Goal: Task Accomplishment & Management: Manage account settings

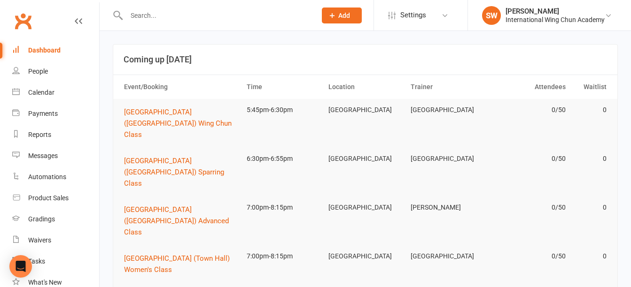
click at [261, 17] on input "text" at bounding box center [217, 15] width 186 height 13
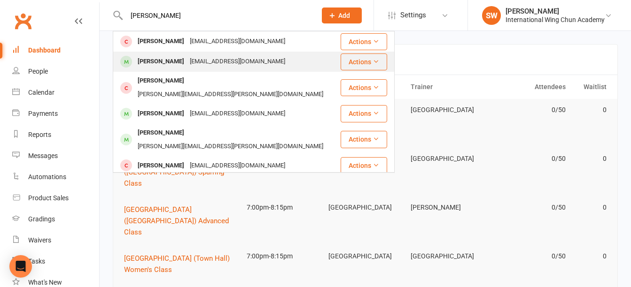
type input "[PERSON_NAME]"
click at [255, 56] on div "[EMAIL_ADDRESS][DOMAIN_NAME]" at bounding box center [237, 62] width 101 height 14
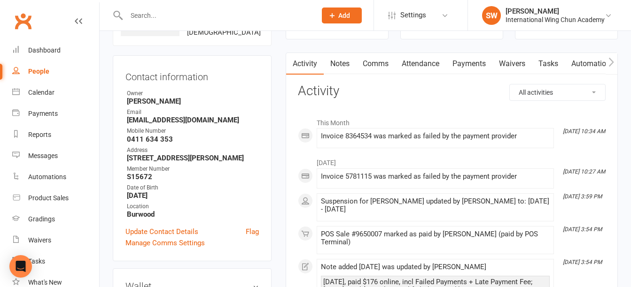
scroll to position [94, 0]
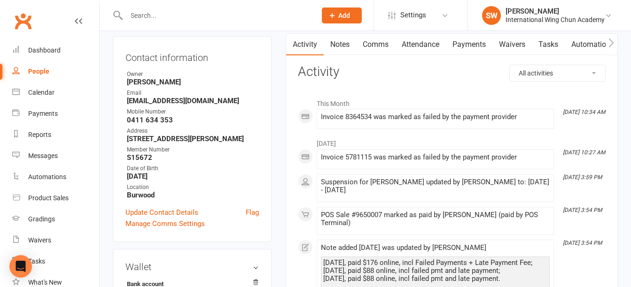
click at [472, 44] on link "Payments" at bounding box center [469, 45] width 47 height 22
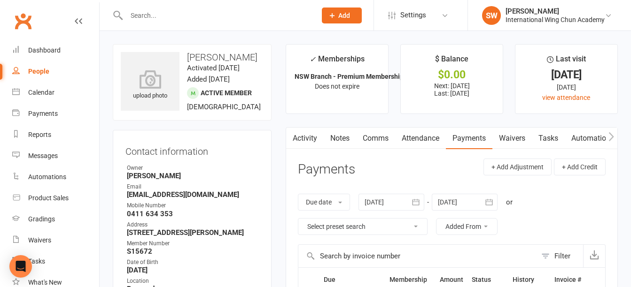
click at [164, 190] on div "Email" at bounding box center [193, 187] width 132 height 9
drag, startPoint x: 164, startPoint y: 190, endPoint x: 165, endPoint y: 195, distance: 4.8
click at [165, 195] on strong "[EMAIL_ADDRESS][DOMAIN_NAME]" at bounding box center [193, 195] width 132 height 8
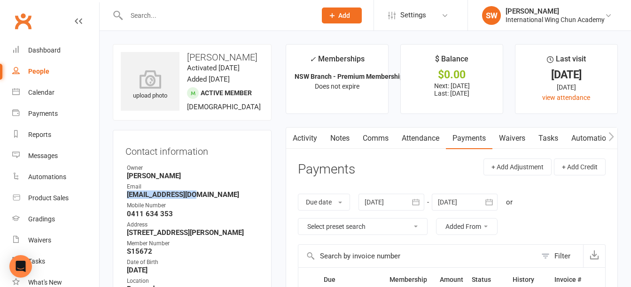
click at [165, 195] on strong "[EMAIL_ADDRESS][DOMAIN_NAME]" at bounding box center [193, 195] width 132 height 8
copy render-form-field "[EMAIL_ADDRESS][DOMAIN_NAME]"
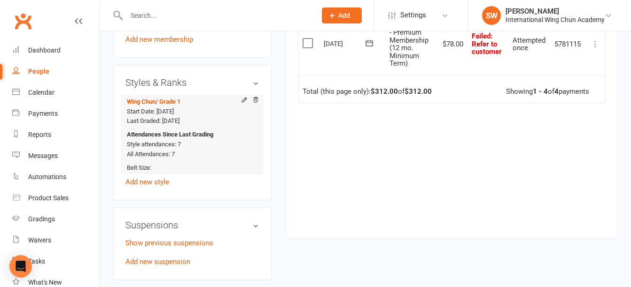
scroll to position [517, 0]
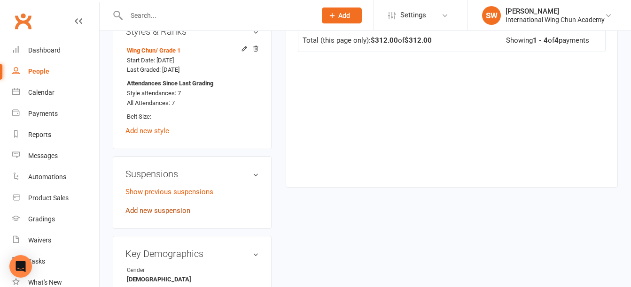
click at [182, 210] on link "Add new suspension" at bounding box center [157, 211] width 65 height 8
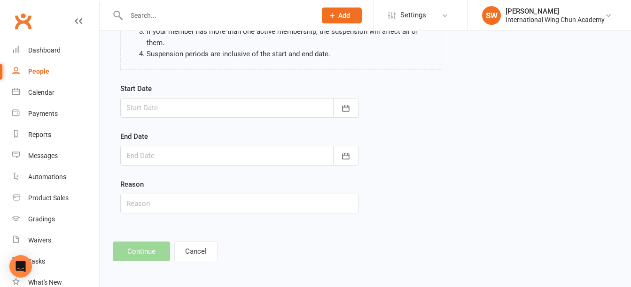
scroll to position [137, 0]
click at [192, 104] on div at bounding box center [239, 107] width 238 height 20
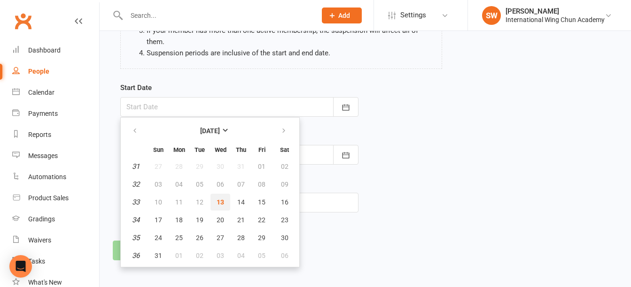
click at [218, 202] on span "13" at bounding box center [221, 203] width 8 height 8
type input "[DATE]"
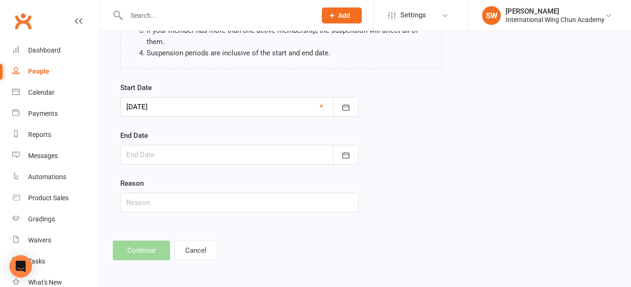
click at [218, 156] on div at bounding box center [239, 155] width 238 height 20
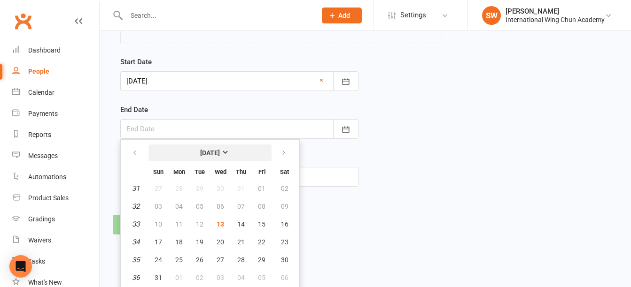
click at [218, 155] on strong "[DATE]" at bounding box center [210, 153] width 20 height 8
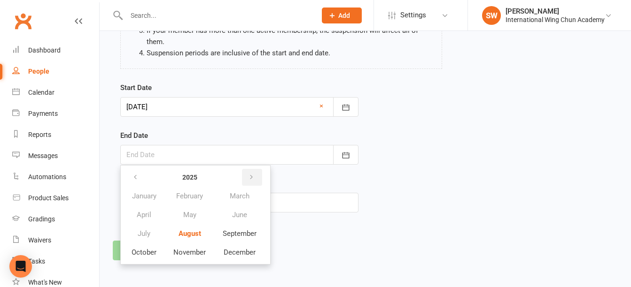
click at [253, 179] on icon "button" at bounding box center [251, 178] width 7 height 8
click at [143, 199] on span "January" at bounding box center [144, 196] width 24 height 8
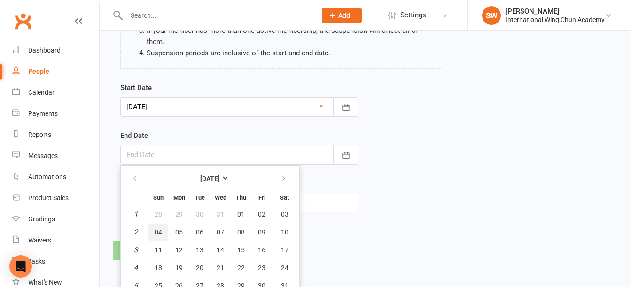
click at [160, 231] on span "04" at bounding box center [159, 233] width 8 height 8
type input "04 Jan 2026"
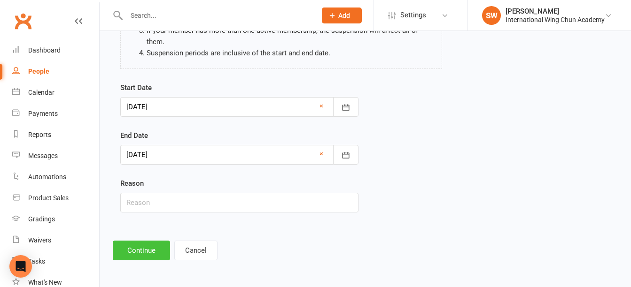
click at [127, 254] on button "Continue" at bounding box center [141, 251] width 57 height 20
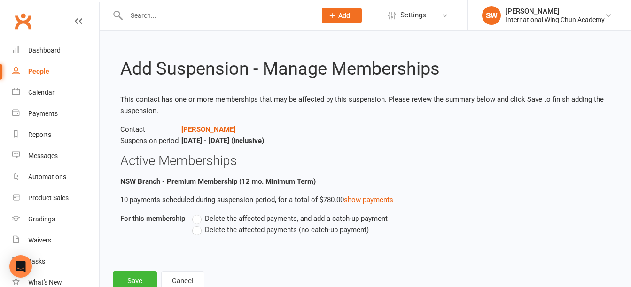
click at [200, 231] on label "Delete the affected payments (no catch-up payment)" at bounding box center [280, 230] width 177 height 11
click at [198, 225] on input "Delete the affected payments (no catch-up payment)" at bounding box center [195, 225] width 6 height 0
click at [132, 277] on button "Save" at bounding box center [135, 281] width 44 height 20
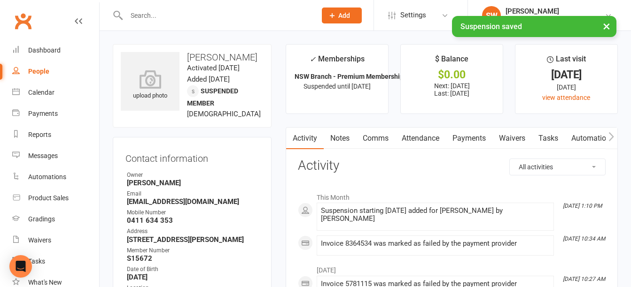
click at [339, 137] on link "Notes" at bounding box center [340, 139] width 32 height 22
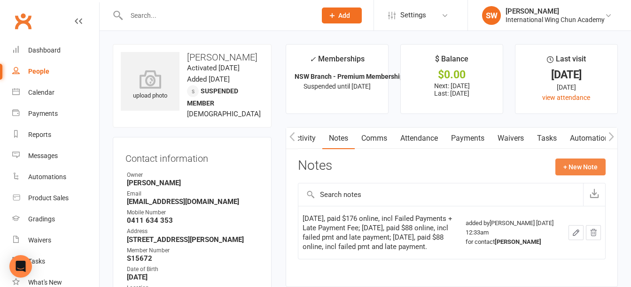
click at [574, 169] on button "+ New Note" at bounding box center [580, 167] width 50 height 17
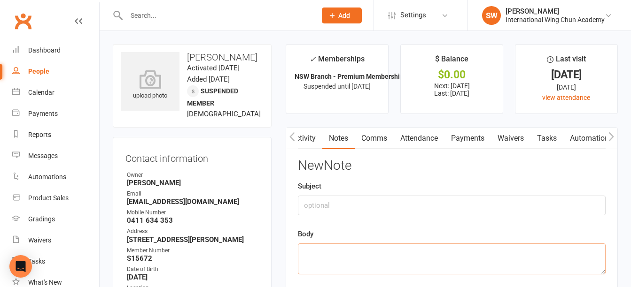
click at [369, 259] on textarea at bounding box center [452, 259] width 308 height 31
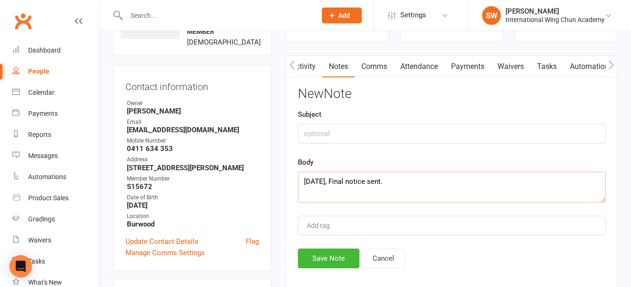
scroll to position [188, 0]
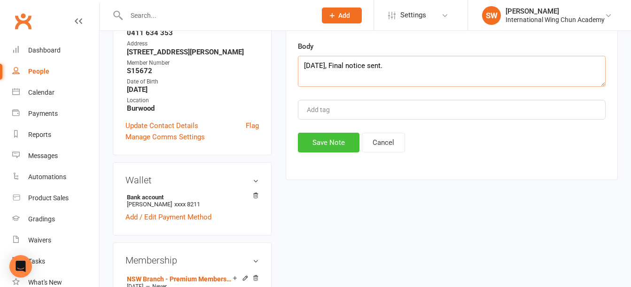
type textarea "[DATE], Final notice sent."
click at [328, 134] on button "Save Note" at bounding box center [329, 143] width 62 height 20
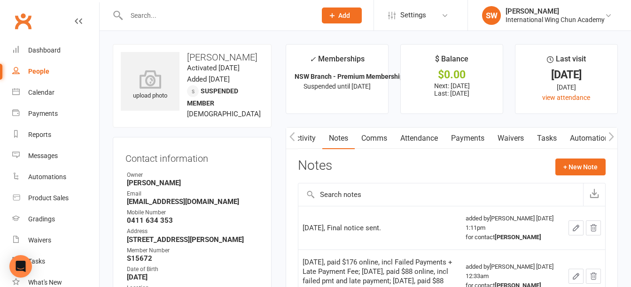
scroll to position [47, 0]
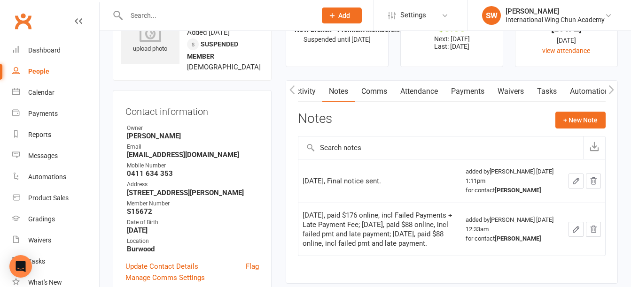
click at [192, 19] on input "text" at bounding box center [217, 15] width 186 height 13
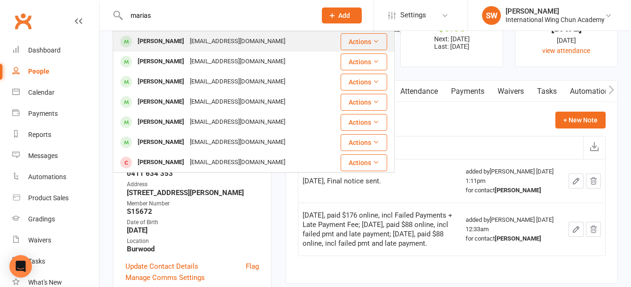
type input "marias"
click at [195, 39] on div "gdmarias@bigpond.com" at bounding box center [237, 42] width 101 height 14
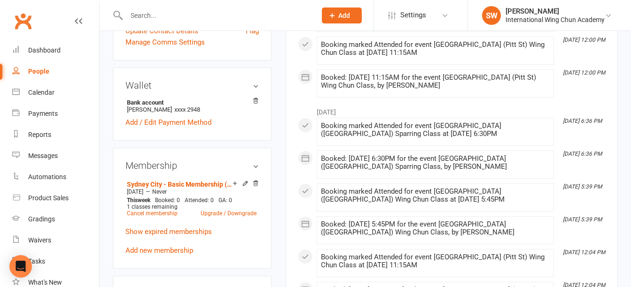
scroll to position [141, 0]
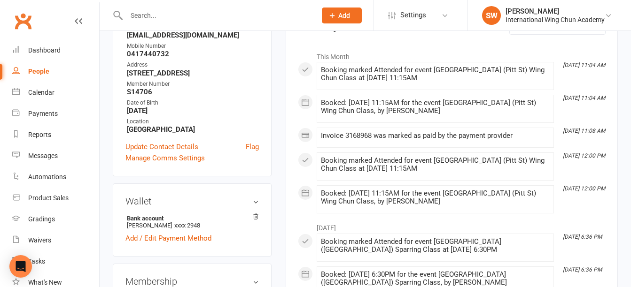
click at [221, 17] on input "text" at bounding box center [217, 15] width 186 height 13
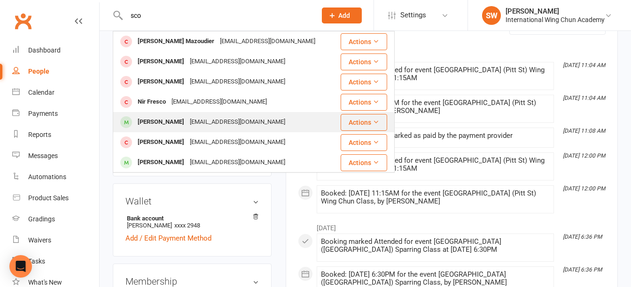
type input "sco"
click at [267, 121] on div "Scott Sawyer mjnoh2009@hotmail.com" at bounding box center [225, 122] width 222 height 19
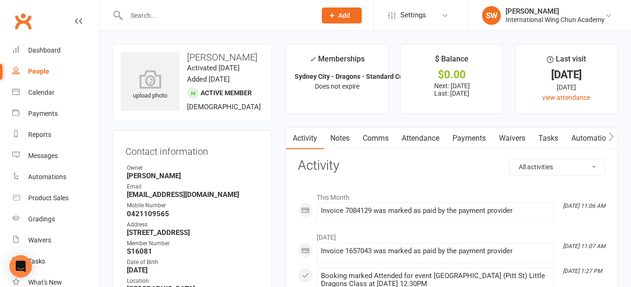
click at [221, 13] on input "text" at bounding box center [217, 15] width 186 height 13
type input "w"
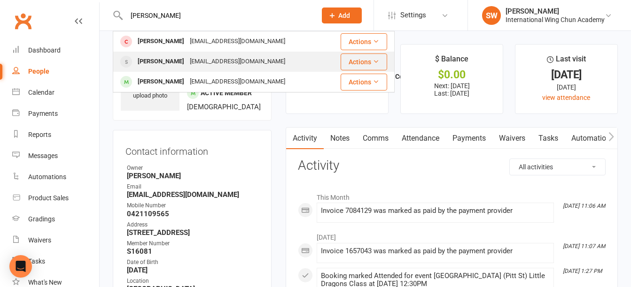
type input "[PERSON_NAME]"
click at [198, 56] on div "[EMAIL_ADDRESS][DOMAIN_NAME]" at bounding box center [237, 62] width 101 height 14
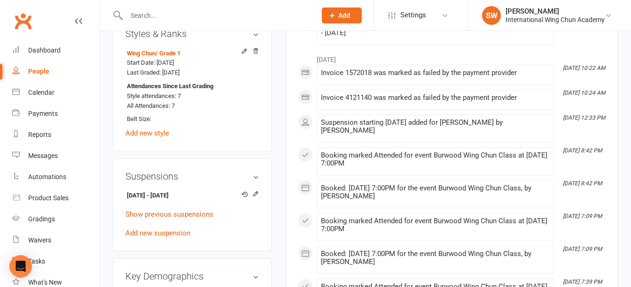
scroll to position [611, 0]
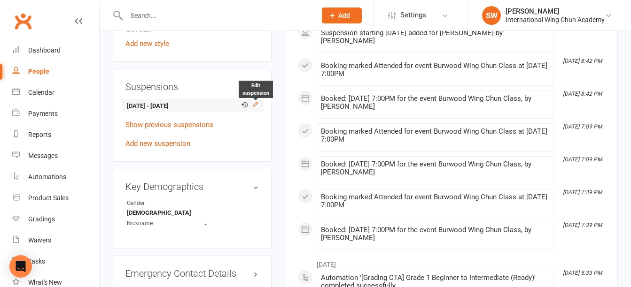
click at [253, 106] on icon at bounding box center [255, 104] width 7 height 7
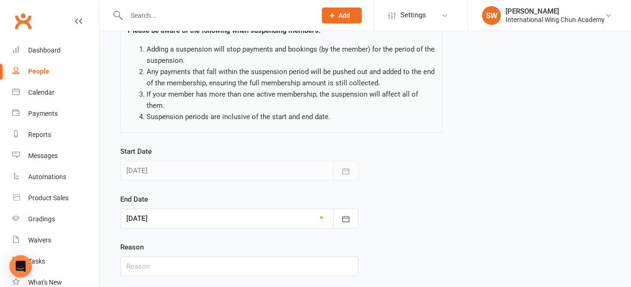
scroll to position [137, 0]
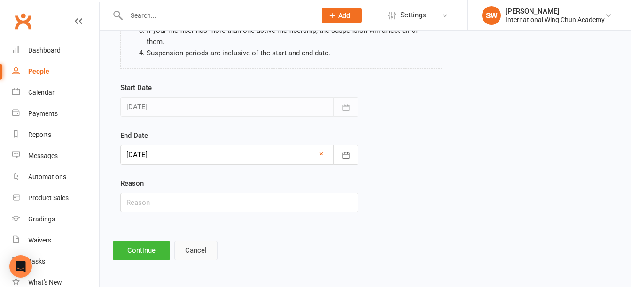
click at [200, 256] on button "Cancel" at bounding box center [195, 251] width 43 height 20
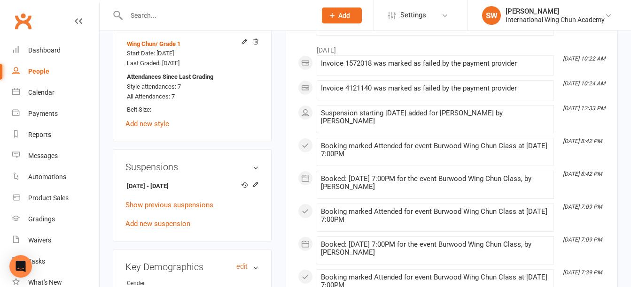
scroll to position [517, 0]
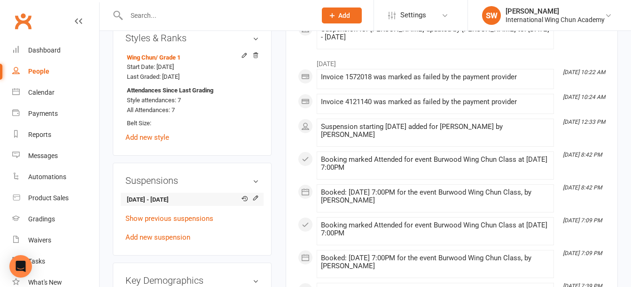
click at [173, 201] on strong "13 Aug 2025 - 4 Jan 2026" at bounding box center [190, 200] width 127 height 10
click at [259, 199] on icon at bounding box center [255, 198] width 7 height 7
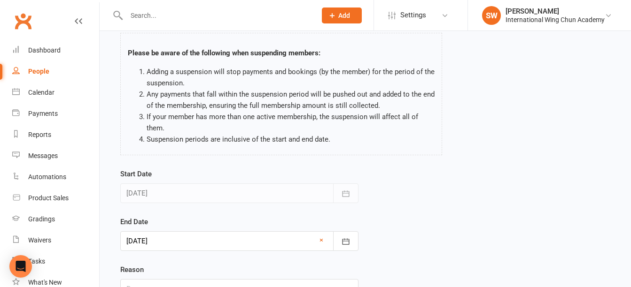
scroll to position [137, 0]
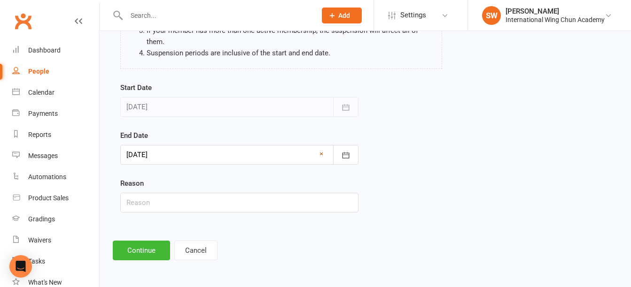
click at [323, 155] on link "×" at bounding box center [321, 153] width 4 height 11
click at [270, 160] on div at bounding box center [239, 155] width 238 height 20
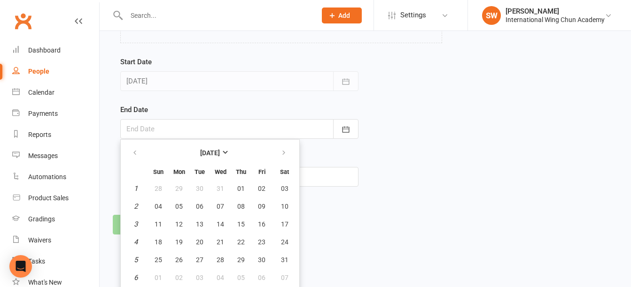
click at [369, 210] on div "Edit Suspension Please be aware of the following when suspending members: Addin…" at bounding box center [365, 58] width 531 height 380
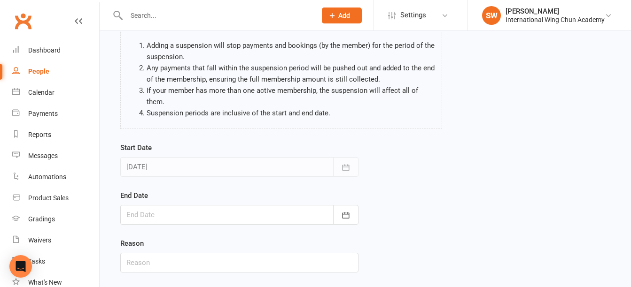
scroll to position [137, 0]
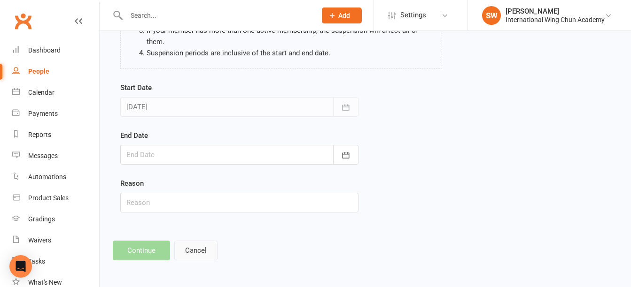
click at [195, 251] on button "Cancel" at bounding box center [195, 251] width 43 height 20
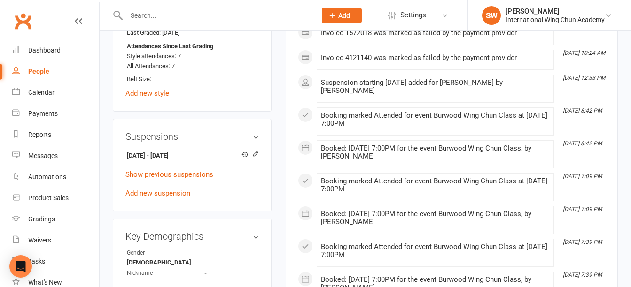
scroll to position [564, 0]
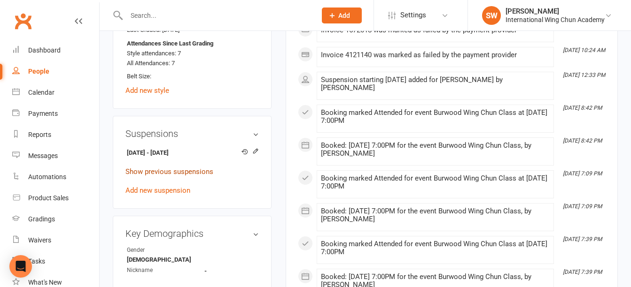
click at [192, 171] on link "Show previous suspensions" at bounding box center [169, 172] width 88 height 8
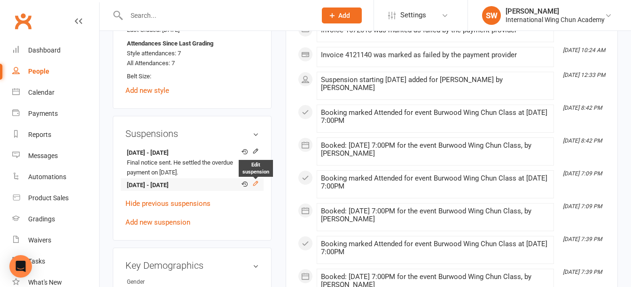
click at [259, 185] on icon at bounding box center [255, 183] width 7 height 7
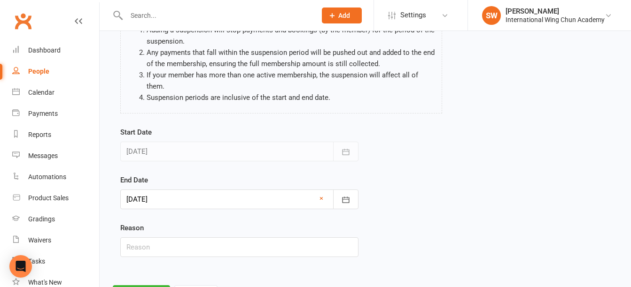
scroll to position [137, 0]
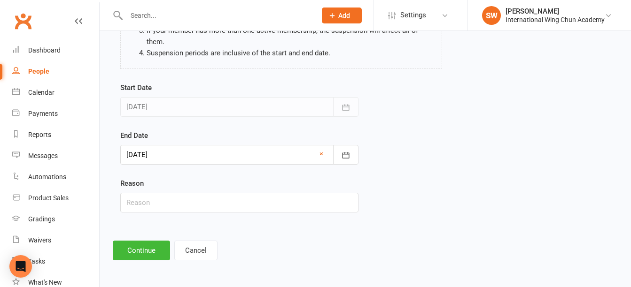
click at [290, 153] on div at bounding box center [239, 155] width 238 height 20
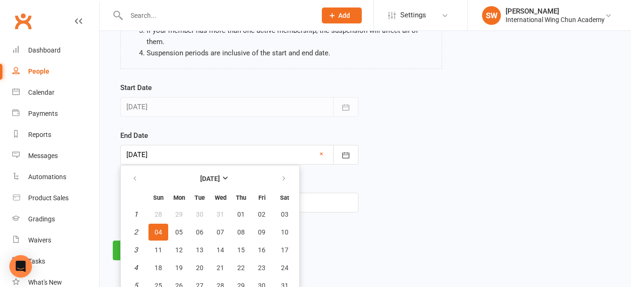
scroll to position [163, 0]
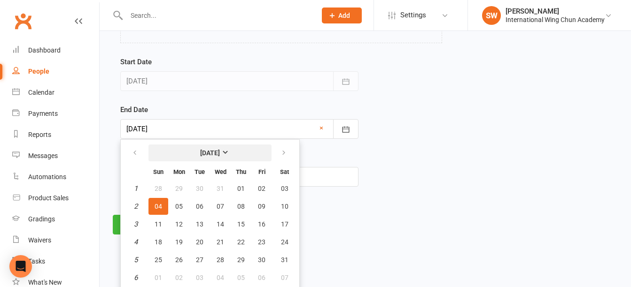
click at [231, 153] on button "January 2026" at bounding box center [209, 153] width 123 height 17
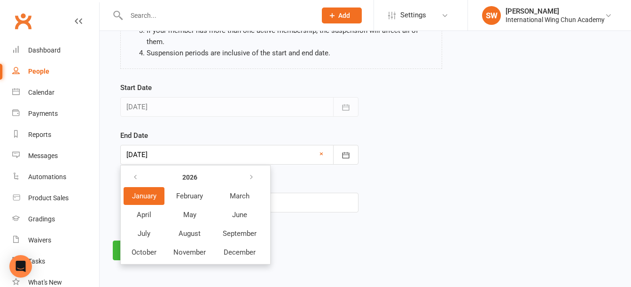
scroll to position [137, 0]
click at [138, 177] on icon "button" at bounding box center [135, 178] width 7 height 8
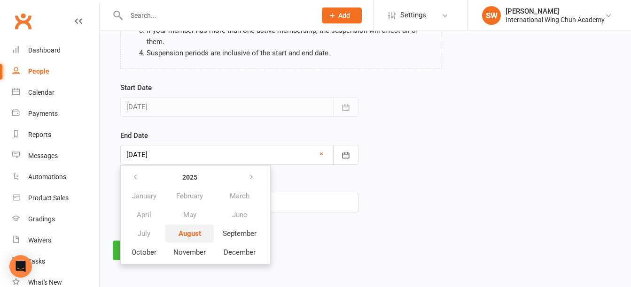
click at [191, 237] on span "August" at bounding box center [189, 234] width 23 height 8
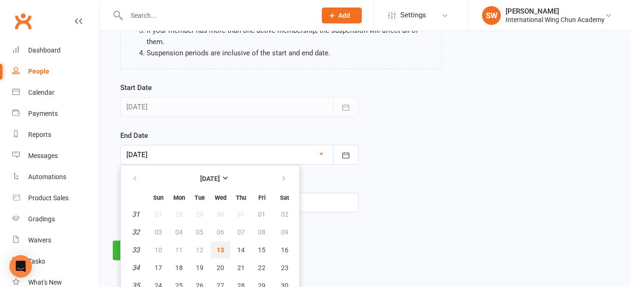
click at [221, 251] on span "13" at bounding box center [221, 251] width 8 height 8
type input "[DATE]"
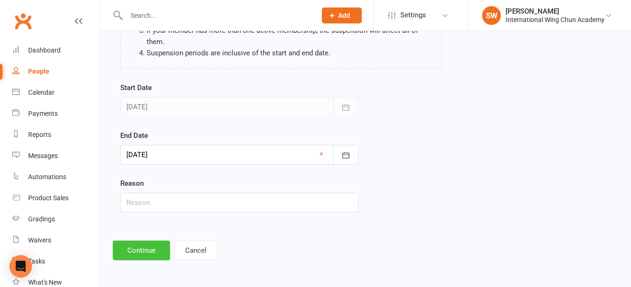
click at [153, 244] on button "Continue" at bounding box center [141, 251] width 57 height 20
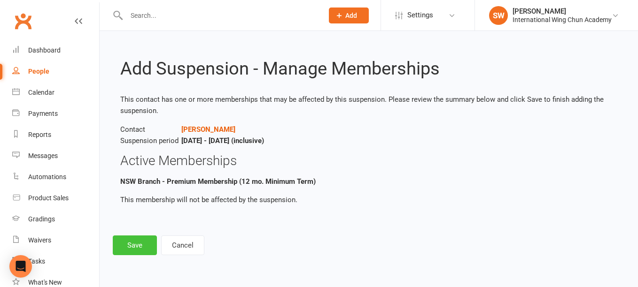
click at [153, 244] on button "Save" at bounding box center [135, 246] width 44 height 20
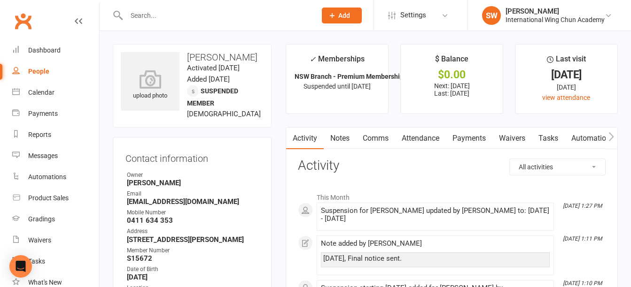
click at [474, 138] on link "Payments" at bounding box center [469, 139] width 47 height 22
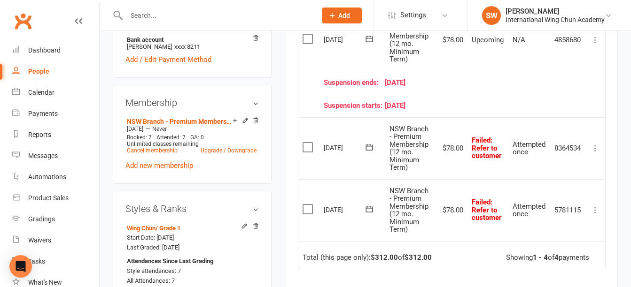
scroll to position [329, 0]
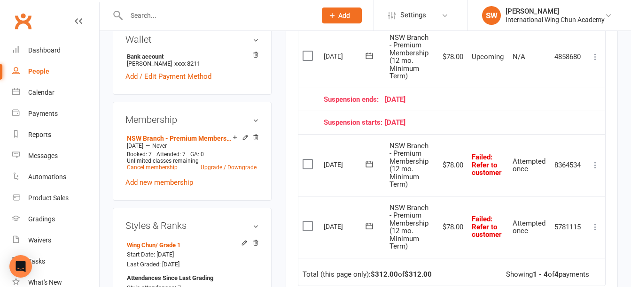
click at [309, 226] on label at bounding box center [308, 226] width 13 height 9
click at [309, 222] on input "checkbox" at bounding box center [305, 222] width 6 height 0
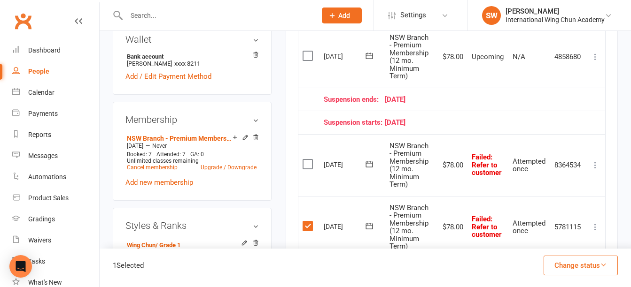
click at [308, 164] on label at bounding box center [308, 164] width 13 height 9
click at [308, 160] on input "checkbox" at bounding box center [305, 160] width 6 height 0
click at [605, 261] on button "Change status" at bounding box center [580, 266] width 74 height 20
click at [597, 226] on link "Paid (Other)" at bounding box center [570, 221] width 93 height 19
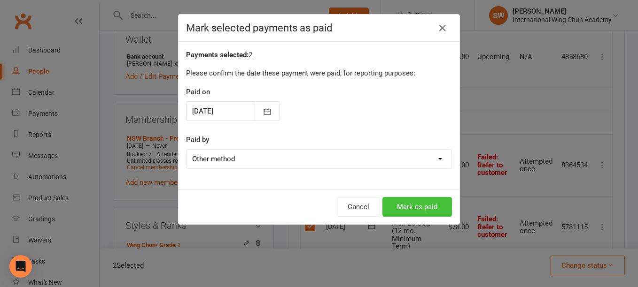
click at [427, 209] on button "Mark as paid" at bounding box center [417, 207] width 70 height 20
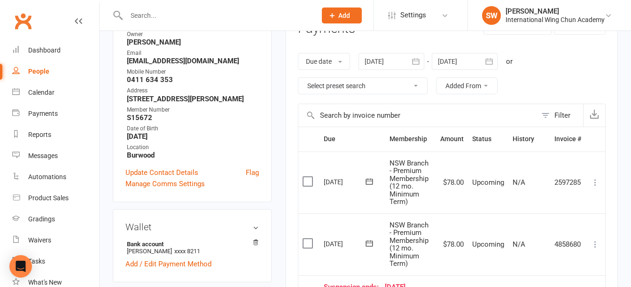
scroll to position [0, 0]
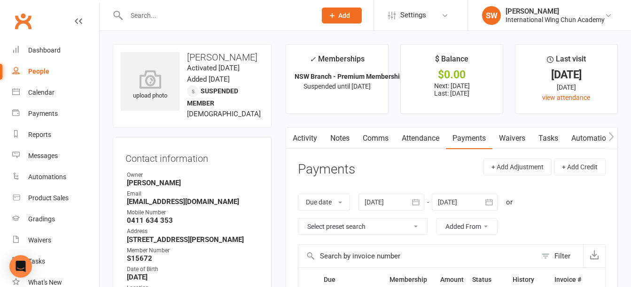
click at [336, 140] on link "Notes" at bounding box center [340, 139] width 32 height 22
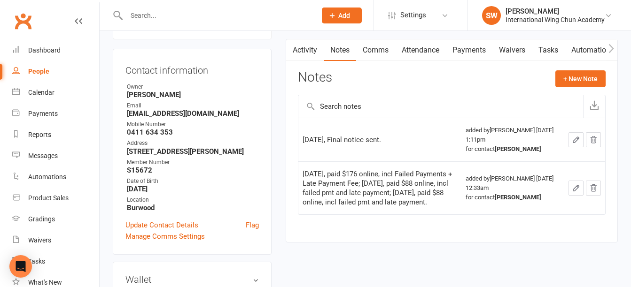
scroll to position [94, 0]
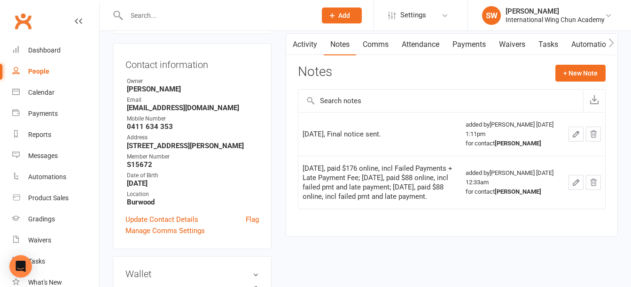
click at [574, 137] on icon "button" at bounding box center [576, 134] width 8 height 8
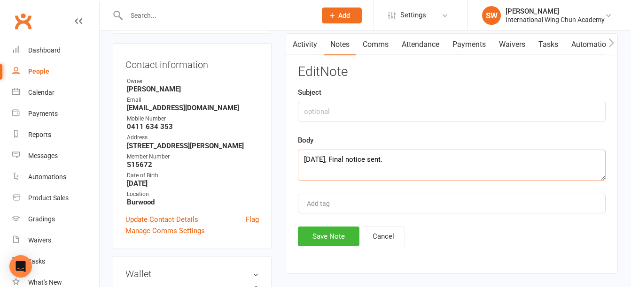
click at [305, 163] on textarea "[DATE], Final notice sent." at bounding box center [452, 165] width 308 height 31
type textarea "13/08/2025, paid $176 online, incl 2 x (failed payments + late fee) 13/08/2025,…"
click at [331, 236] on button "Save Note" at bounding box center [329, 237] width 62 height 20
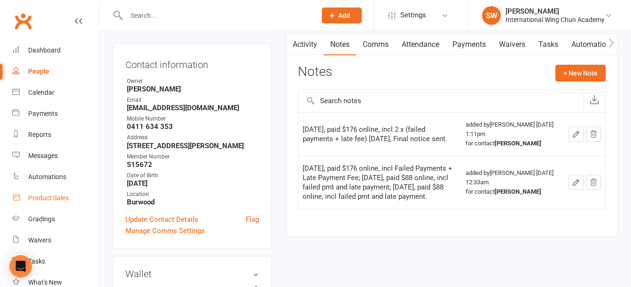
click at [42, 202] on div "Product Sales" at bounding box center [48, 198] width 40 height 8
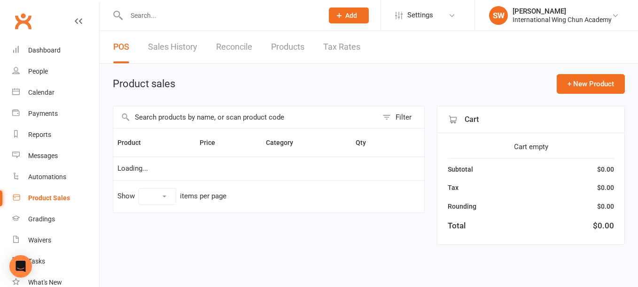
select select "100"
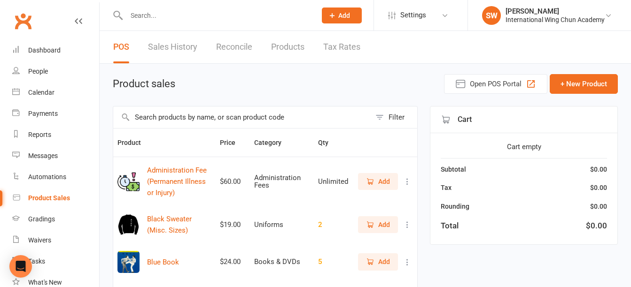
click at [391, 117] on div "Filter" at bounding box center [396, 117] width 16 height 11
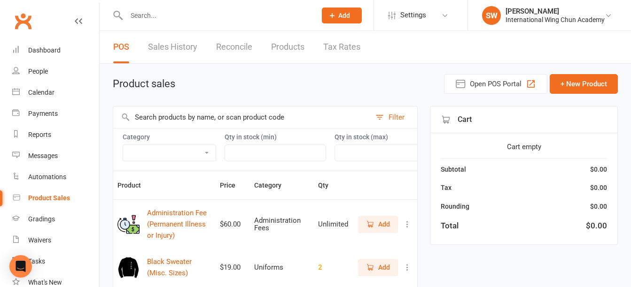
click at [176, 154] on select "Administration Fees Books & DVDs Courses and Workshops Grading Badges Grading F…" at bounding box center [169, 153] width 93 height 16
select select "3388"
click at [123, 145] on select "Administration Fees Books & DVDs Courses and Workshops Grading Badges Grading F…" at bounding box center [169, 153] width 93 height 16
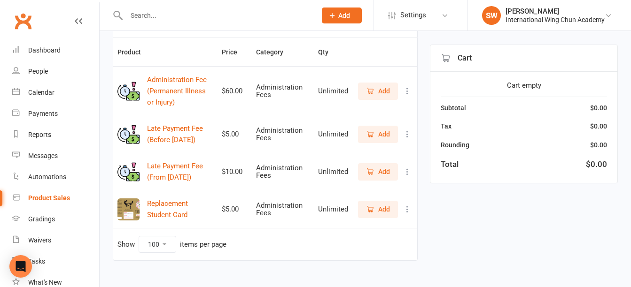
scroll to position [141, 0]
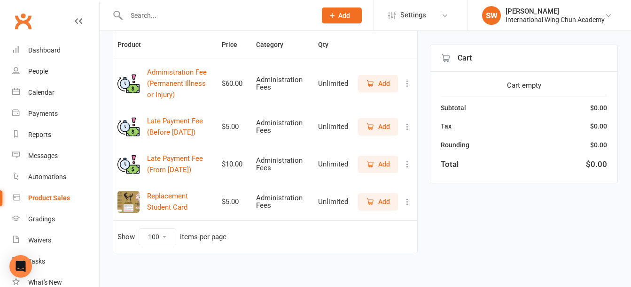
click at [381, 170] on span "Add" at bounding box center [384, 164] width 12 height 10
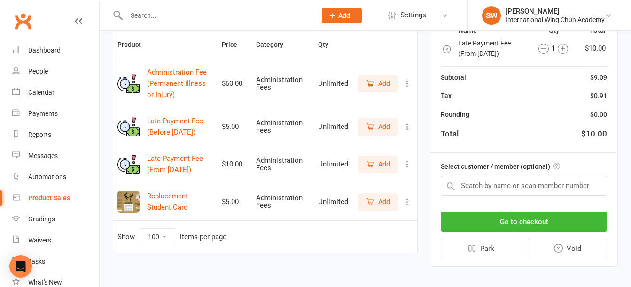
click at [562, 51] on icon "button" at bounding box center [562, 49] width 5 height 5
click at [523, 195] on input "text" at bounding box center [524, 186] width 166 height 20
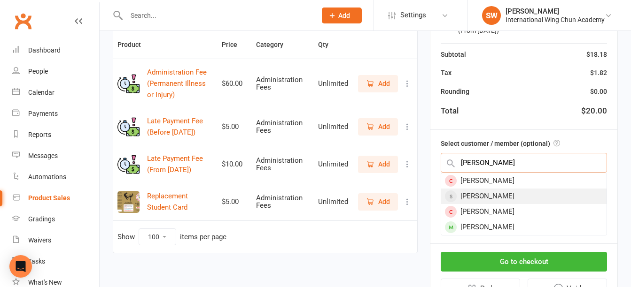
type input "mitchell"
click at [516, 197] on div "[PERSON_NAME]" at bounding box center [523, 197] width 165 height 16
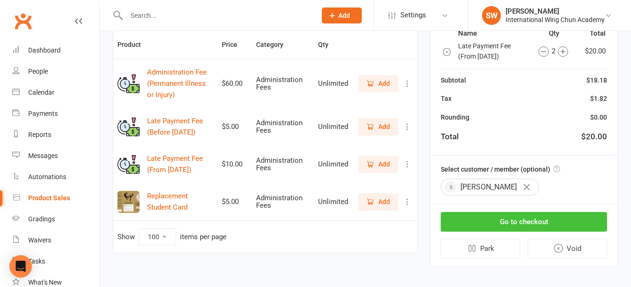
click at [542, 232] on button "Go to checkout" at bounding box center [524, 222] width 166 height 20
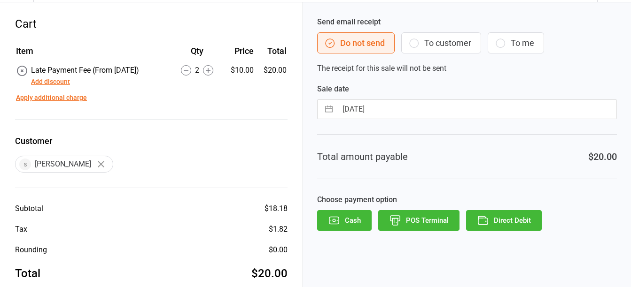
scroll to position [49, 0]
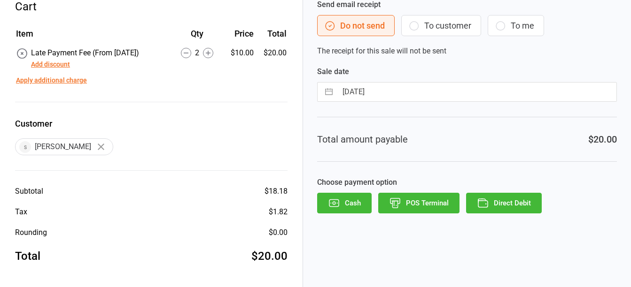
click at [434, 207] on button "POS Terminal" at bounding box center [418, 203] width 81 height 21
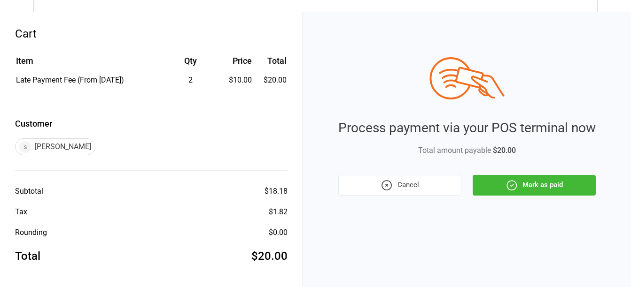
scroll to position [22, 0]
click at [537, 186] on button "Mark as paid" at bounding box center [534, 185] width 123 height 21
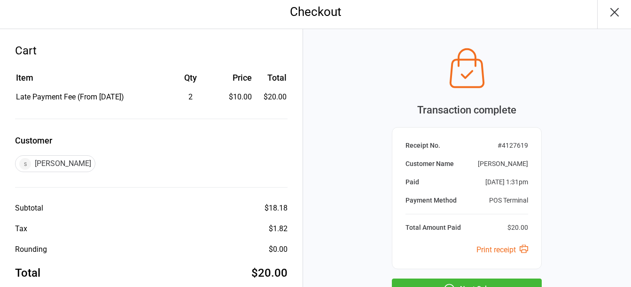
scroll to position [0, 0]
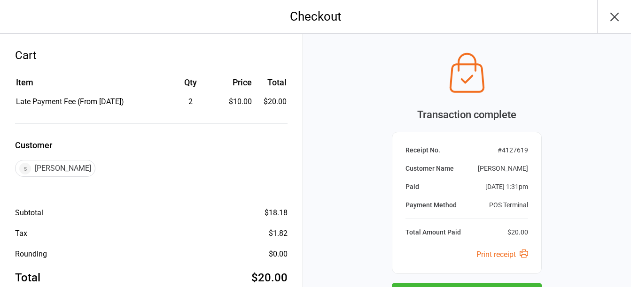
click at [616, 17] on icon "button" at bounding box center [614, 16] width 15 height 15
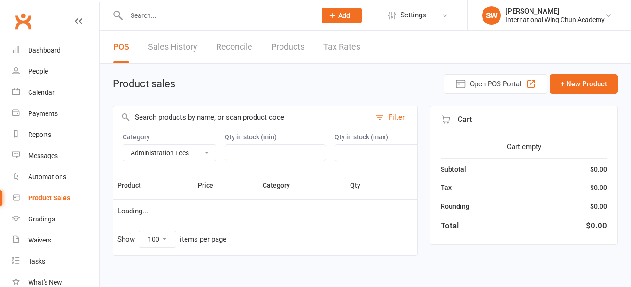
select select "3388"
select select "100"
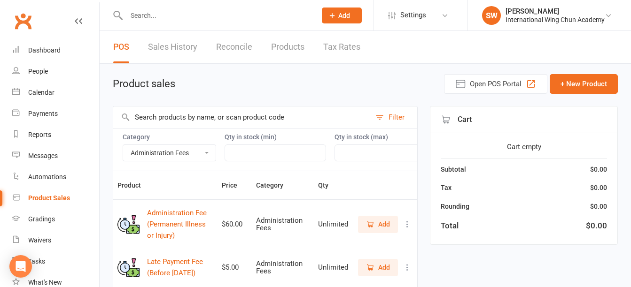
click at [208, 19] on input "text" at bounding box center [217, 15] width 186 height 13
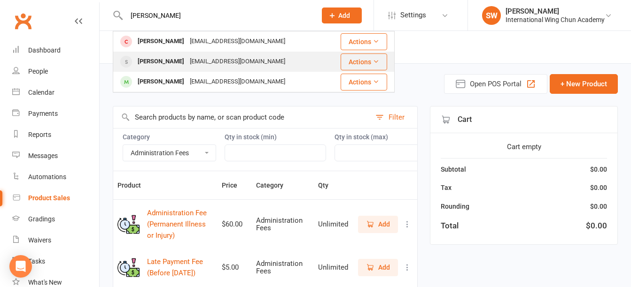
type input "[PERSON_NAME]"
click at [206, 58] on div "[EMAIL_ADDRESS][DOMAIN_NAME]" at bounding box center [237, 62] width 101 height 14
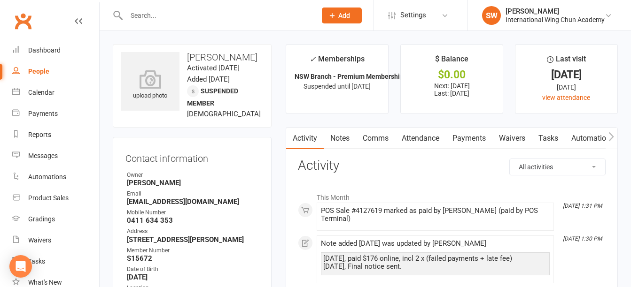
click at [464, 137] on link "Payments" at bounding box center [469, 139] width 47 height 22
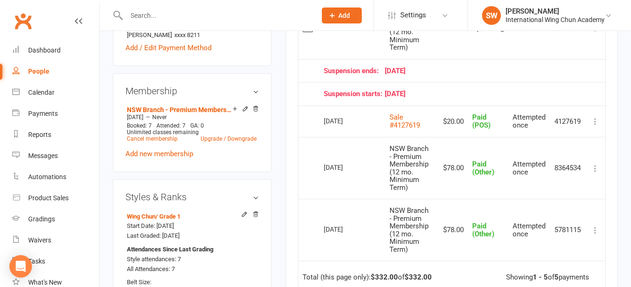
scroll to position [376, 0]
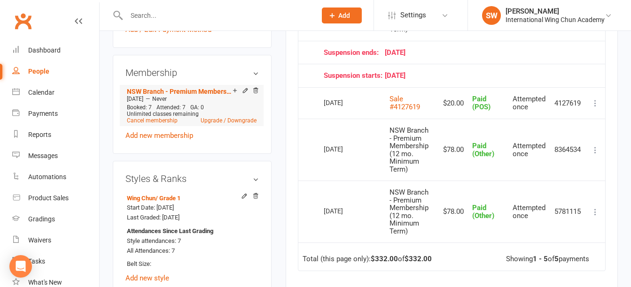
drag, startPoint x: 158, startPoint y: 99, endPoint x: 126, endPoint y: 99, distance: 32.4
click at [126, 99] on div "[DATE] — Never" at bounding box center [191, 99] width 134 height 8
copy span "[DATE]"
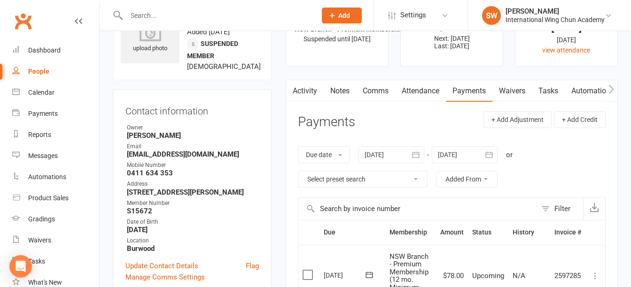
scroll to position [47, 0]
click at [203, 13] on input "text" at bounding box center [217, 15] width 186 height 13
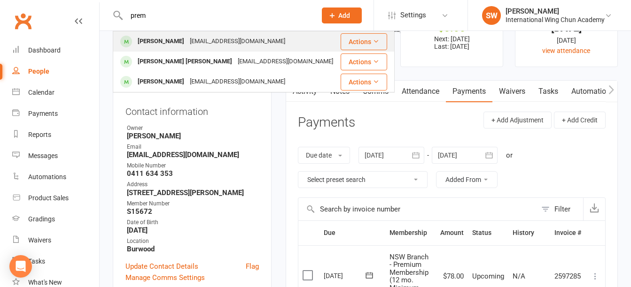
type input "prem"
click at [203, 37] on div "[EMAIL_ADDRESS][DOMAIN_NAME]" at bounding box center [237, 42] width 101 height 14
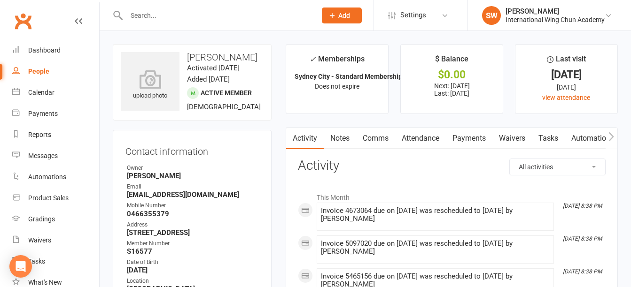
click at [470, 139] on link "Payments" at bounding box center [469, 139] width 47 height 22
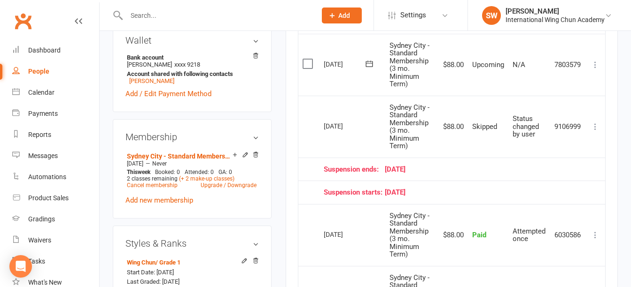
scroll to position [423, 0]
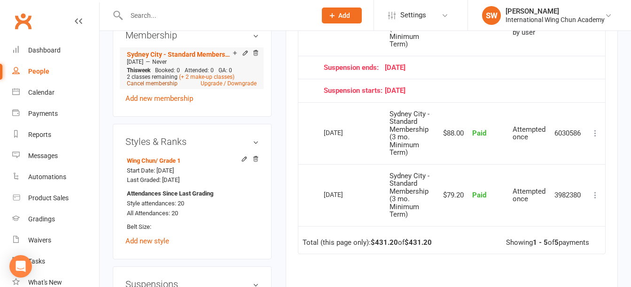
click at [140, 83] on link "Cancel membership" at bounding box center [152, 83] width 51 height 7
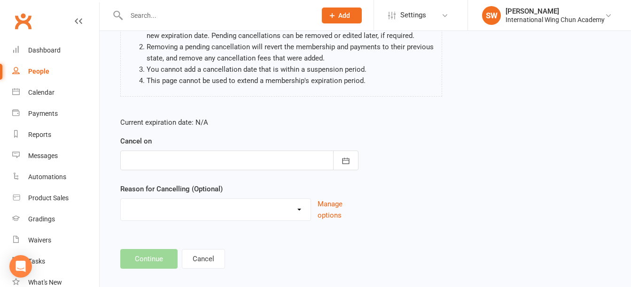
click at [198, 151] on div at bounding box center [239, 161] width 238 height 20
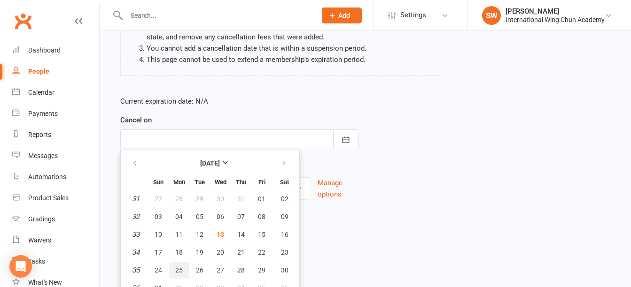
click at [178, 267] on span "25" at bounding box center [179, 271] width 8 height 8
type input "[DATE]"
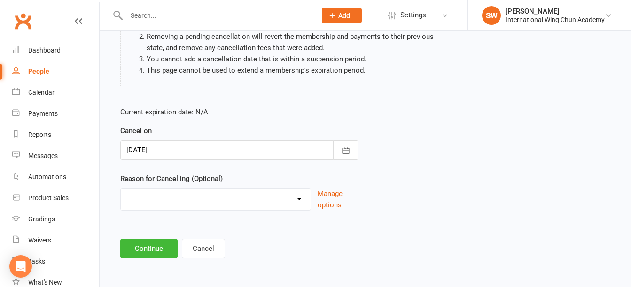
scroll to position [118, 0]
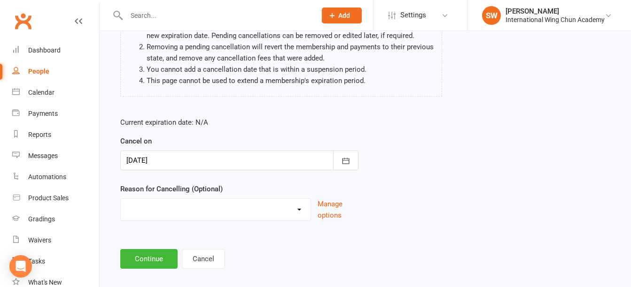
click at [262, 204] on select "Change of Membership Defaulted Dissatisfaction (Neutral) Dissatisfaction (Stron…" at bounding box center [216, 208] width 190 height 19
select select "4"
click at [121, 199] on select "Change of Membership Defaulted Dissatisfaction (Neutral) Dissatisfaction (Stron…" at bounding box center [216, 208] width 190 height 19
click at [146, 250] on button "Continue" at bounding box center [148, 259] width 57 height 20
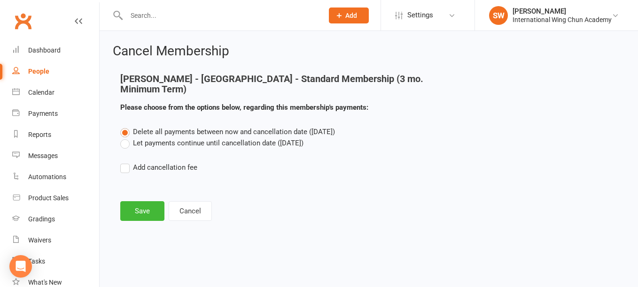
click at [168, 138] on label "Let payments continue until cancellation date ([DATE])" at bounding box center [211, 143] width 183 height 11
click at [126, 138] on input "Let payments continue until cancellation date ([DATE])" at bounding box center [123, 138] width 6 height 0
click at [136, 202] on button "Save" at bounding box center [142, 212] width 44 height 20
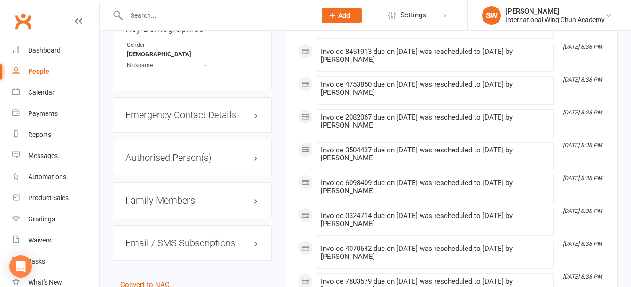
scroll to position [798, 0]
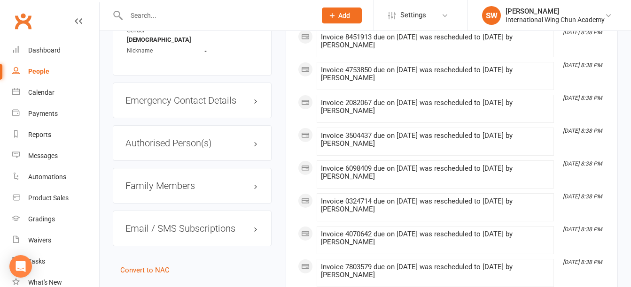
click at [166, 181] on h3 "Family Members" at bounding box center [191, 186] width 133 height 10
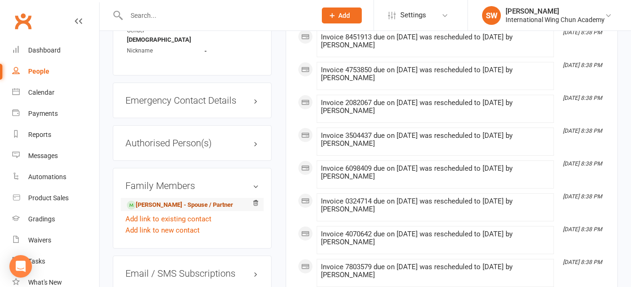
click at [166, 201] on link "[PERSON_NAME] - Spouse / Partner" at bounding box center [180, 206] width 106 height 10
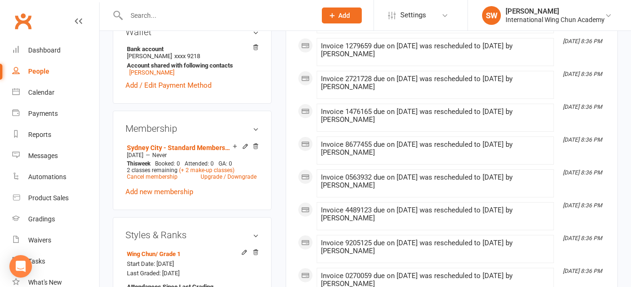
scroll to position [329, 0]
click at [193, 148] on link "Sydney City - Standard Membership (3 mo. Minimum Term)" at bounding box center [180, 149] width 106 height 8
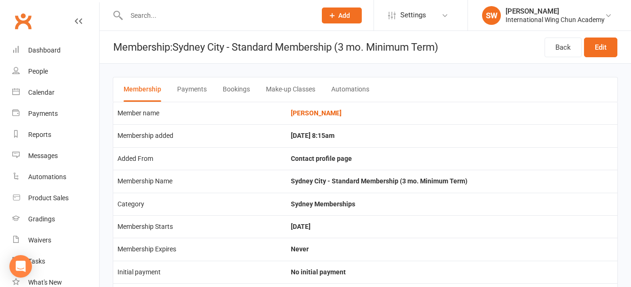
click at [195, 87] on button "Payments" at bounding box center [192, 90] width 30 height 24
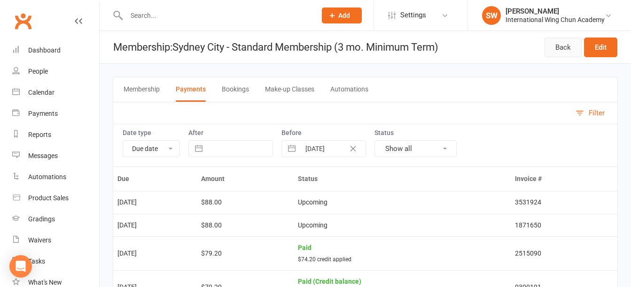
click at [566, 50] on link "Back" at bounding box center [562, 48] width 37 height 20
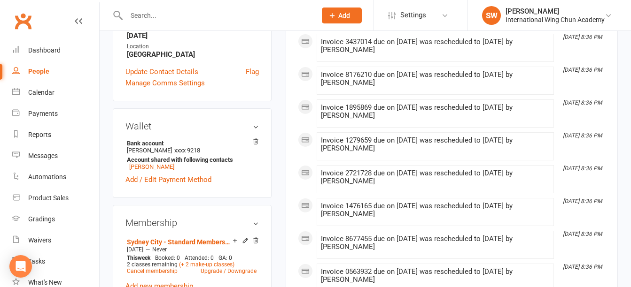
scroll to position [376, 0]
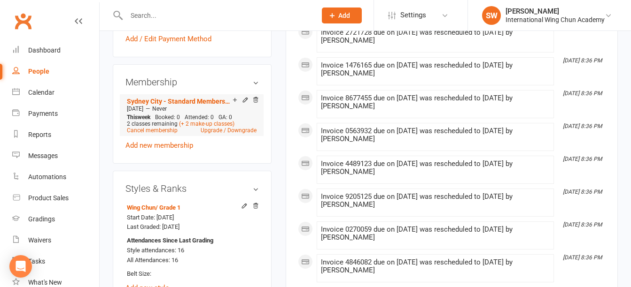
drag, startPoint x: 160, startPoint y: 109, endPoint x: 129, endPoint y: 109, distance: 30.5
click at [129, 109] on div "[DATE] — Never" at bounding box center [191, 109] width 134 height 8
copy span "[DATE]"
click at [160, 131] on link "Cancel membership" at bounding box center [152, 130] width 51 height 7
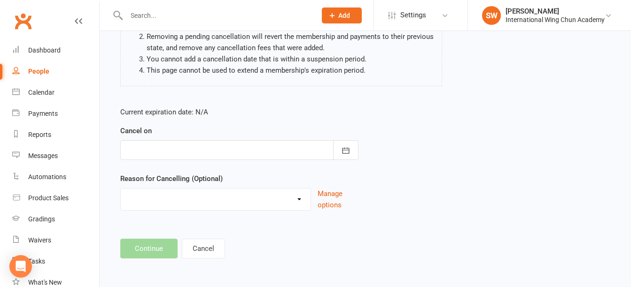
click at [183, 160] on div at bounding box center [239, 150] width 238 height 20
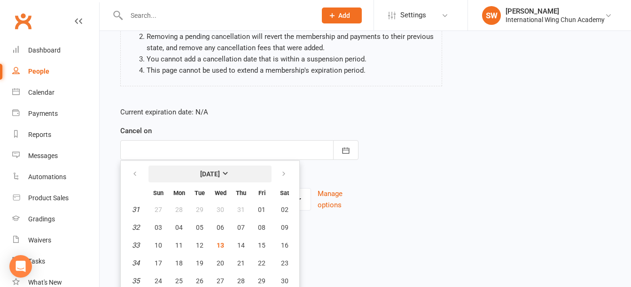
scroll to position [150, 0]
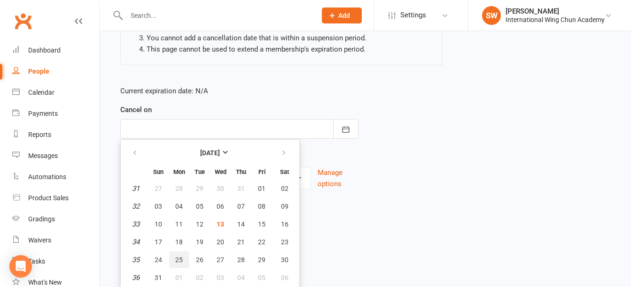
click at [177, 257] on span "25" at bounding box center [179, 260] width 8 height 8
type input "[DATE]"
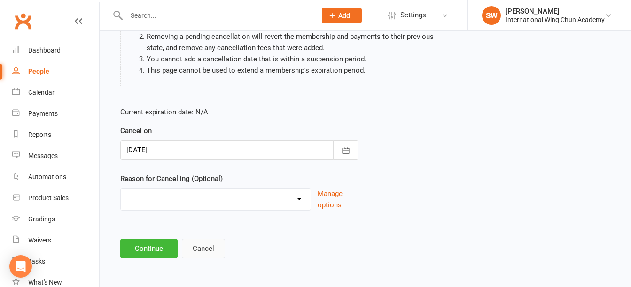
scroll to position [129, 0]
click at [192, 199] on select "Change of Membership Defaulted Dissatisfaction (Neutral) Dissatisfaction (Stron…" at bounding box center [216, 198] width 190 height 19
select select "4"
click at [121, 189] on select "Change of Membership Defaulted Dissatisfaction (Neutral) Dissatisfaction (Stron…" at bounding box center [216, 198] width 190 height 19
click at [153, 244] on button "Continue" at bounding box center [148, 249] width 57 height 20
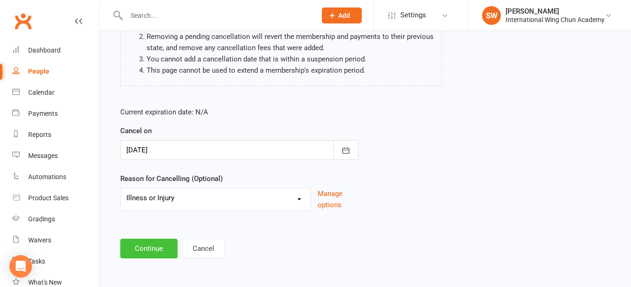
scroll to position [0, 0]
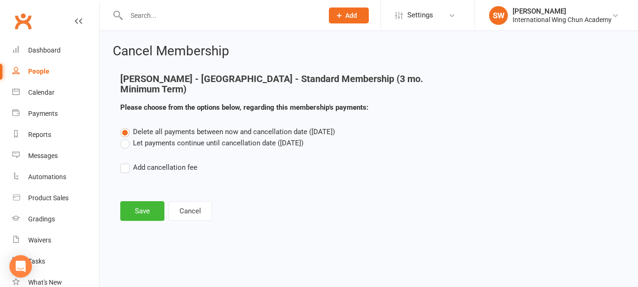
click at [186, 144] on label "Let payments continue until cancellation date ([DATE])" at bounding box center [211, 143] width 183 height 11
click at [126, 138] on input "Let payments continue until cancellation date ([DATE])" at bounding box center [123, 138] width 6 height 0
click at [139, 214] on button "Save" at bounding box center [142, 212] width 44 height 20
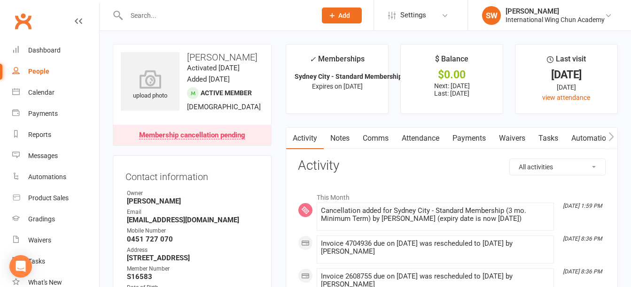
click at [344, 14] on span "Add" at bounding box center [344, 16] width 12 height 8
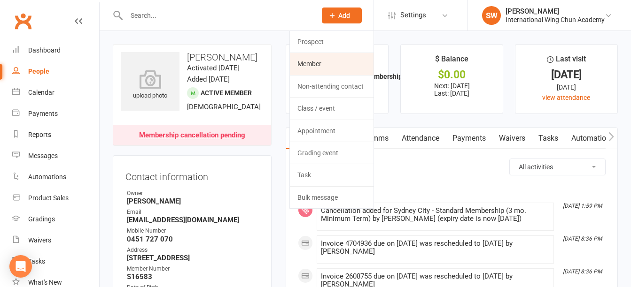
click at [348, 66] on link "Member" at bounding box center [332, 64] width 84 height 22
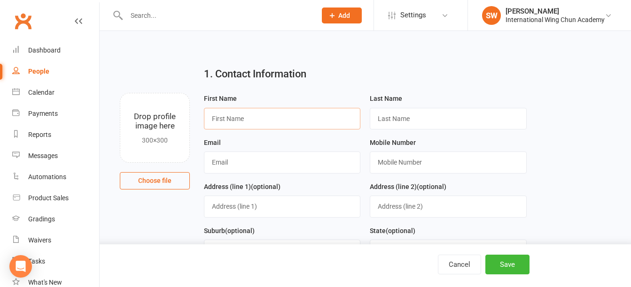
click at [318, 118] on input "text" at bounding box center [282, 119] width 156 height 22
type input "[PERSON_NAME]"
paste input "[PERSON_NAME]"
type input "[PERSON_NAME]"
click at [301, 160] on input "text" at bounding box center [282, 163] width 156 height 22
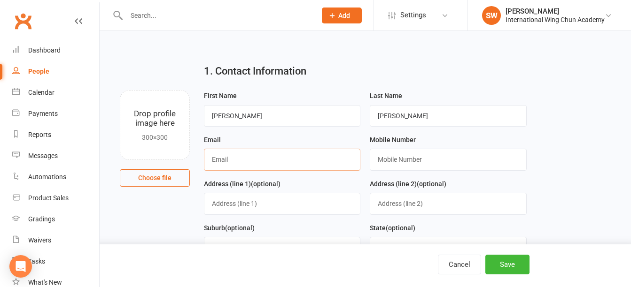
scroll to position [141, 0]
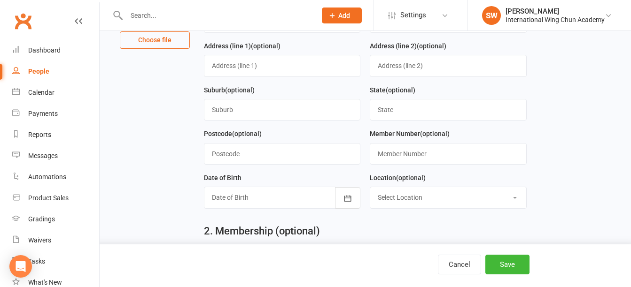
click at [307, 201] on div at bounding box center [282, 198] width 156 height 22
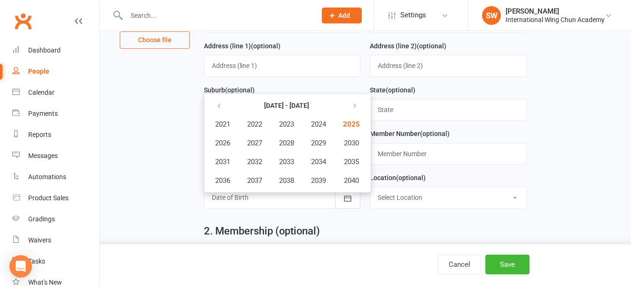
click at [208, 106] on th at bounding box center [222, 106] width 31 height 18
click at [220, 109] on icon "button" at bounding box center [219, 106] width 7 height 8
click at [250, 129] on span "1962" at bounding box center [254, 124] width 15 height 8
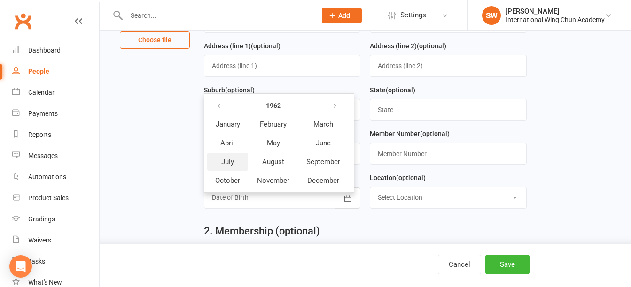
click at [224, 165] on span "July" at bounding box center [227, 162] width 13 height 8
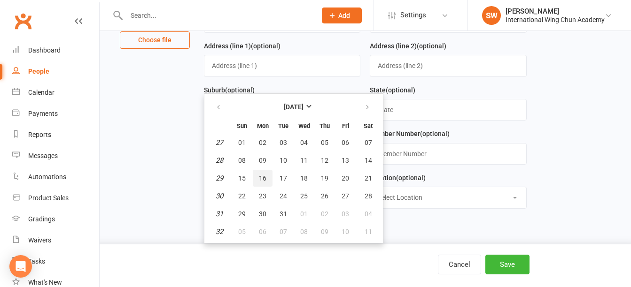
click at [269, 183] on button "16" at bounding box center [263, 178] width 20 height 17
type input "[DATE]"
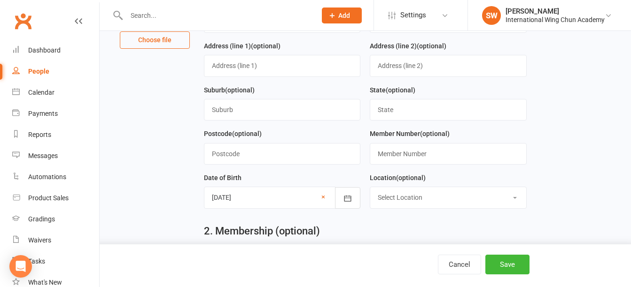
click at [423, 194] on select "Select Location [GEOGRAPHIC_DATA] [GEOGRAPHIC_DATA] [GEOGRAPHIC_DATA] [GEOGRAPH…" at bounding box center [447, 197] width 155 height 21
select select "2"
click at [370, 190] on select "Select Location [GEOGRAPHIC_DATA] [GEOGRAPHIC_DATA] [GEOGRAPHIC_DATA] [GEOGRAPH…" at bounding box center [447, 197] width 155 height 21
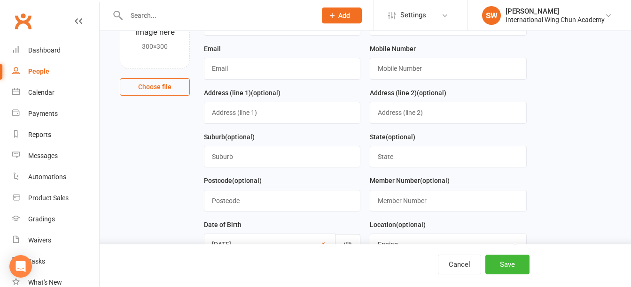
scroll to position [47, 0]
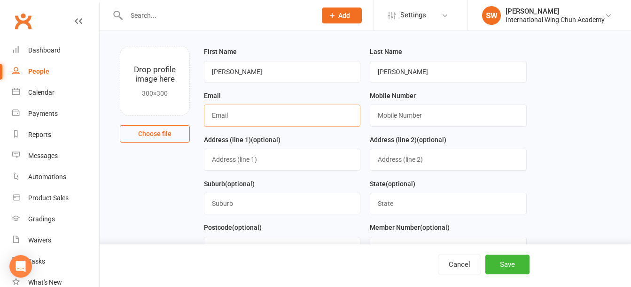
click at [315, 122] on input "text" at bounding box center [282, 116] width 156 height 22
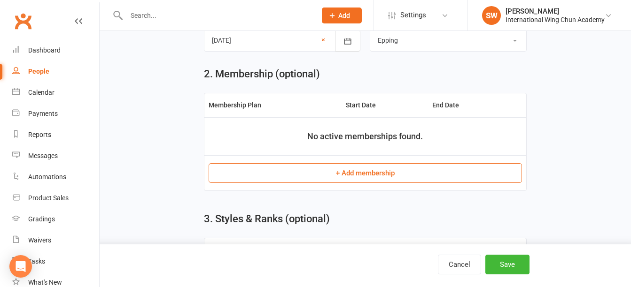
scroll to position [630, 0]
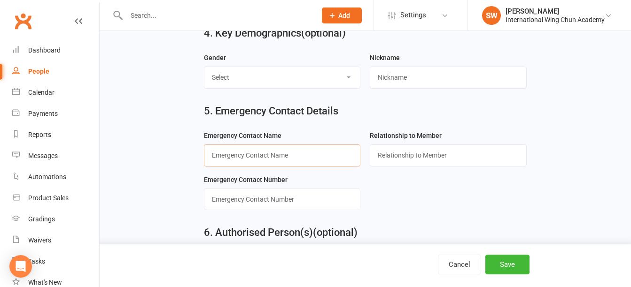
click at [275, 156] on input "text" at bounding box center [282, 156] width 156 height 22
paste input "[PERSON_NAME]"
type input "[PERSON_NAME]"
click at [300, 208] on input "text" at bounding box center [282, 200] width 156 height 22
paste input "0434 813 121"
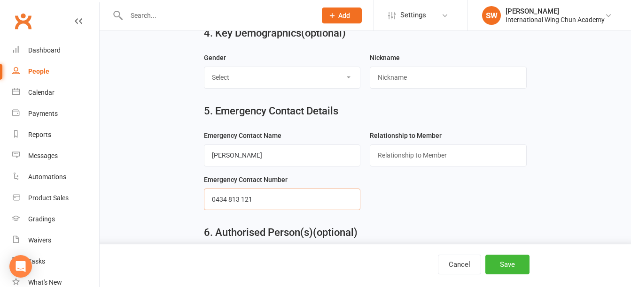
type input "0434 813 121"
click at [429, 154] on input "text" at bounding box center [448, 156] width 156 height 22
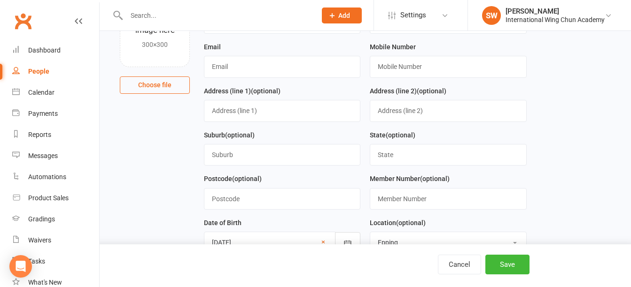
scroll to position [97, 0]
type input "Relative"
click at [297, 67] on input "text" at bounding box center [282, 66] width 156 height 22
paste input "[PERSON_NAME][EMAIL_ADDRESS][PERSON_NAME][DOMAIN_NAME]"
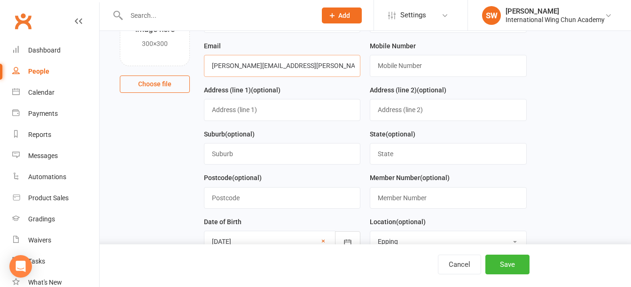
type input "[PERSON_NAME][EMAIL_ADDRESS][PERSON_NAME][DOMAIN_NAME]"
click at [402, 67] on input "text" at bounding box center [448, 66] width 156 height 22
paste input "0410 419 513"
type input "0410 419 513"
click at [516, 262] on button "Save" at bounding box center [507, 265] width 44 height 20
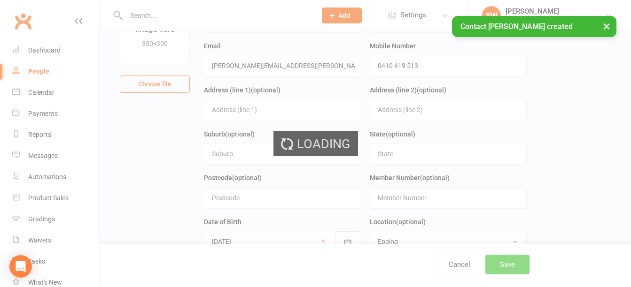
scroll to position [0, 0]
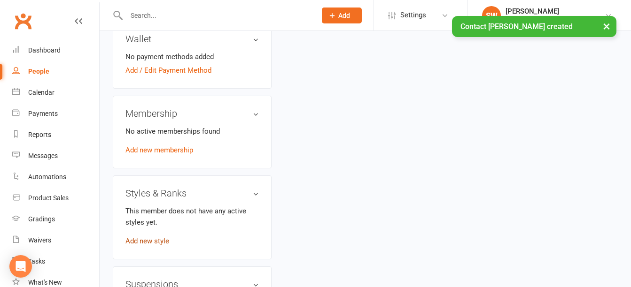
click at [146, 237] on link "Add new style" at bounding box center [147, 241] width 44 height 8
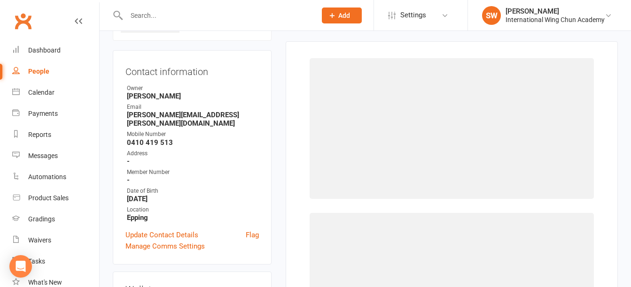
scroll to position [72, 0]
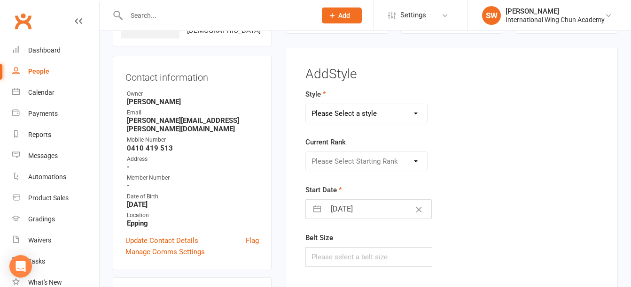
select select "6"
select select "2025"
select select "7"
select select "2025"
select select "8"
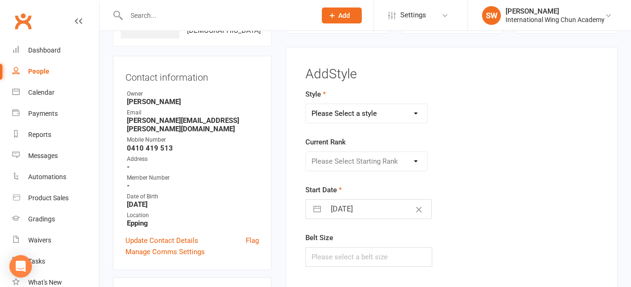
select select "2025"
click at [344, 207] on input "[DATE]" at bounding box center [379, 209] width 106 height 19
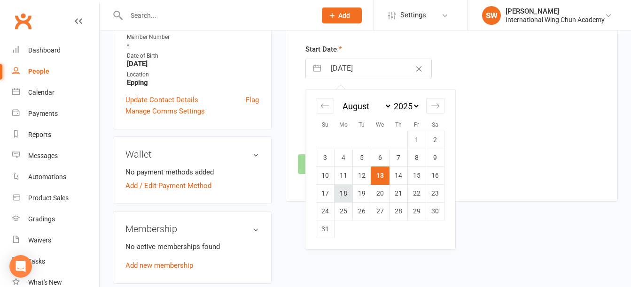
click at [346, 190] on td "18" at bounding box center [343, 194] width 18 height 18
type input "[DATE]"
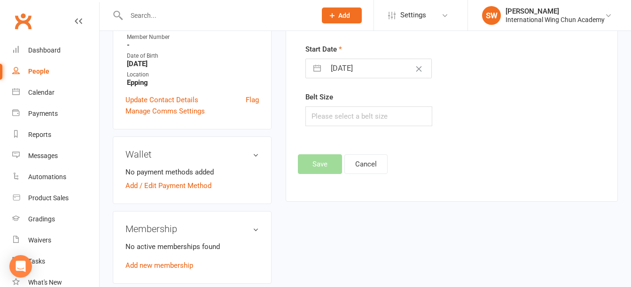
scroll to position [119, 0]
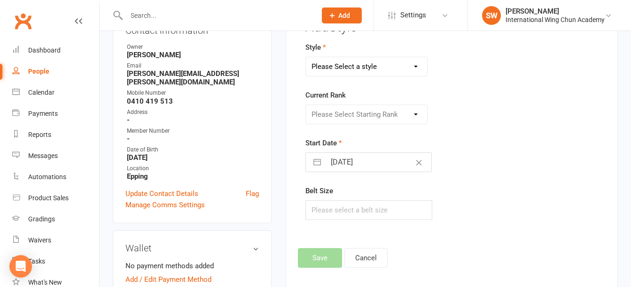
click at [366, 110] on div "Please Select Starting Rank" at bounding box center [366, 115] width 122 height 20
click at [377, 68] on select "Please Select a style Little Dragons Teen Phoenix (Retired) [PERSON_NAME]" at bounding box center [366, 66] width 121 height 19
select select "3062"
click at [306, 57] on select "Please Select a style Little Dragons Teen Phoenix (Retired) [PERSON_NAME]" at bounding box center [366, 66] width 121 height 19
click at [369, 113] on select "Please Select Starting Rank Grade 1 Grade 2 Grade 3 Grade 4 Pre-Level 1 Level 1…" at bounding box center [366, 114] width 121 height 19
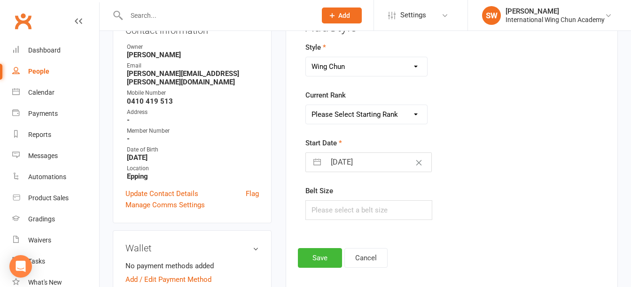
select select "33913"
click at [306, 105] on select "Please Select Starting Rank Grade 1 Grade 2 Grade 3 Grade 4 Pre-Level 1 Level 1…" at bounding box center [366, 114] width 121 height 19
click at [312, 260] on button "Save" at bounding box center [320, 258] width 44 height 20
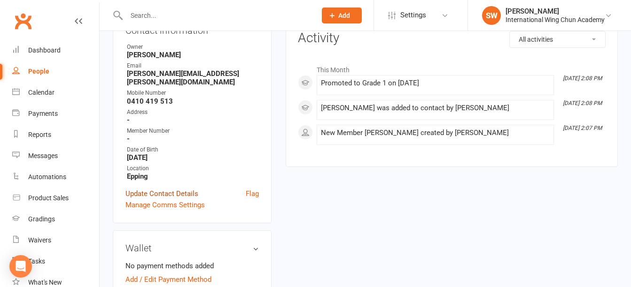
click at [174, 188] on link "Update Contact Details" at bounding box center [161, 193] width 73 height 11
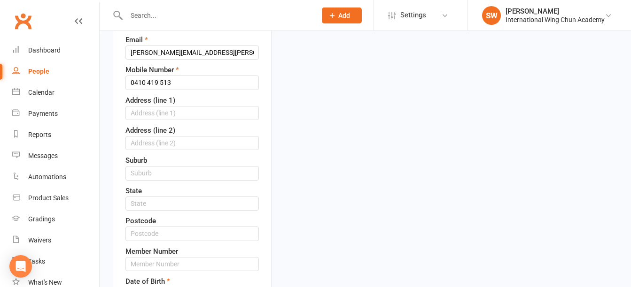
scroll to position [185, 0]
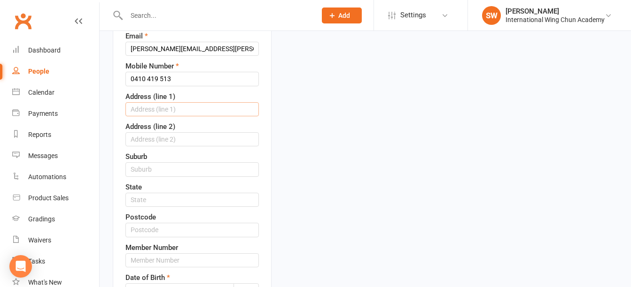
click at [194, 109] on input "text" at bounding box center [191, 109] width 133 height 14
type input "10 / [STREET_ADDRESS]"
type input "Ryde"
type input "[GEOGRAPHIC_DATA]"
type input "2112"
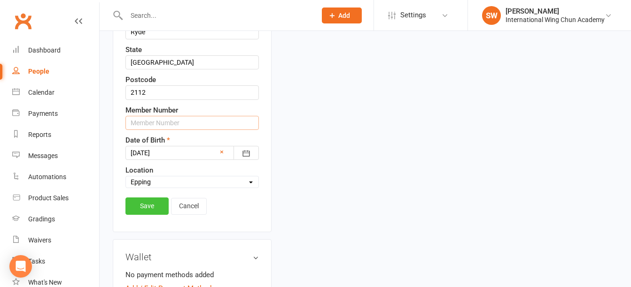
scroll to position [326, 0]
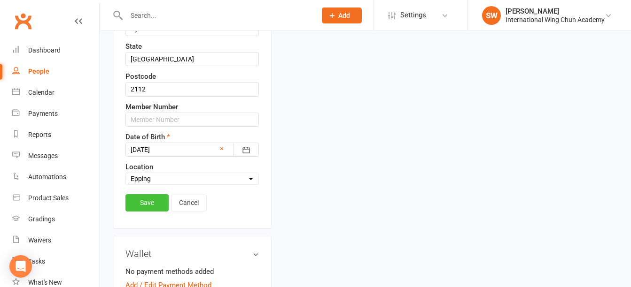
click at [151, 205] on link "Save" at bounding box center [146, 202] width 43 height 17
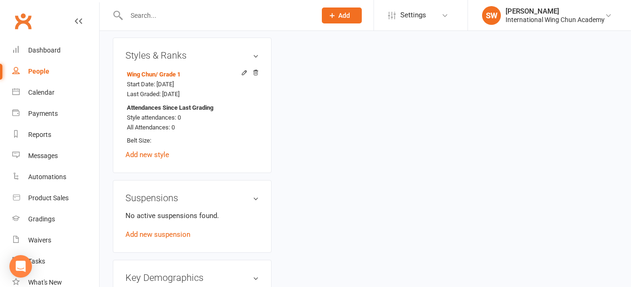
scroll to position [608, 0]
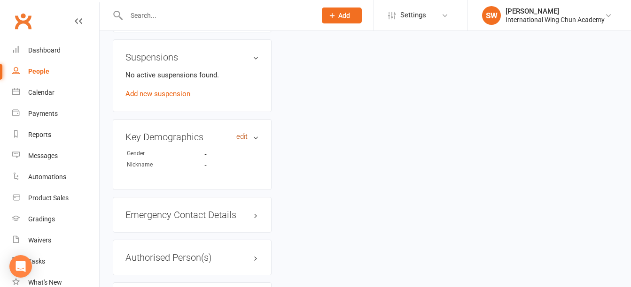
click at [237, 133] on link "edit" at bounding box center [241, 137] width 11 height 8
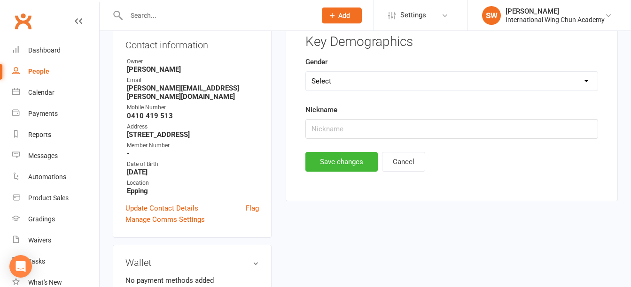
scroll to position [72, 0]
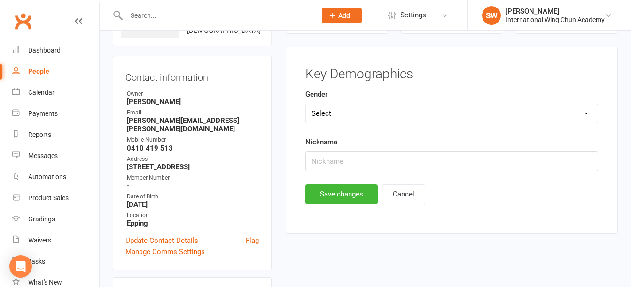
click at [410, 115] on select "Select [DEMOGRAPHIC_DATA] [DEMOGRAPHIC_DATA] Not Specified" at bounding box center [452, 113] width 292 height 19
select select "[DEMOGRAPHIC_DATA]"
click at [306, 104] on select "Select [DEMOGRAPHIC_DATA] [DEMOGRAPHIC_DATA] Not Specified" at bounding box center [452, 113] width 292 height 19
click at [341, 196] on button "Save changes" at bounding box center [341, 195] width 72 height 20
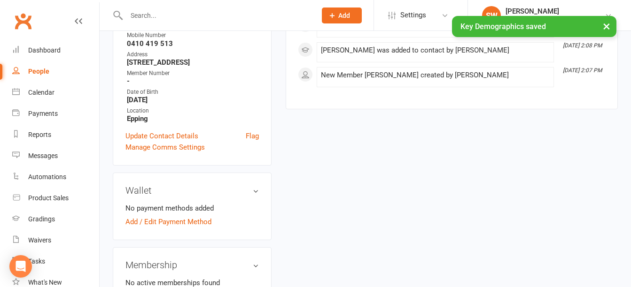
scroll to position [260, 0]
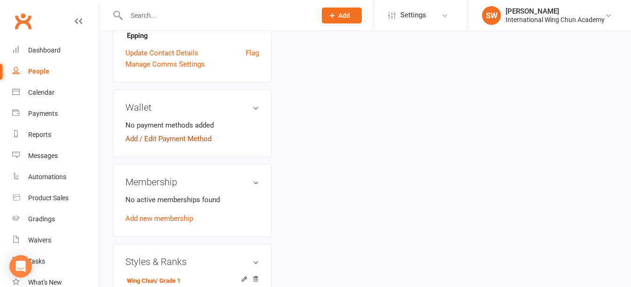
click at [196, 133] on link "Add / Edit Payment Method" at bounding box center [168, 138] width 86 height 11
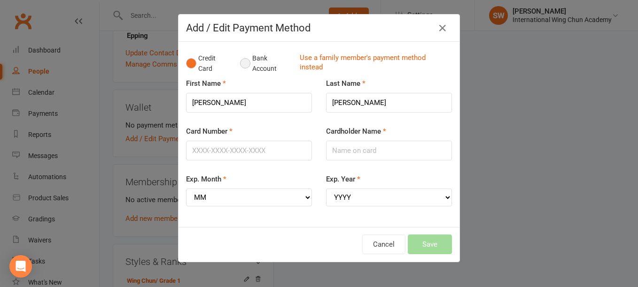
click at [240, 67] on button "Bank Account" at bounding box center [266, 63] width 52 height 29
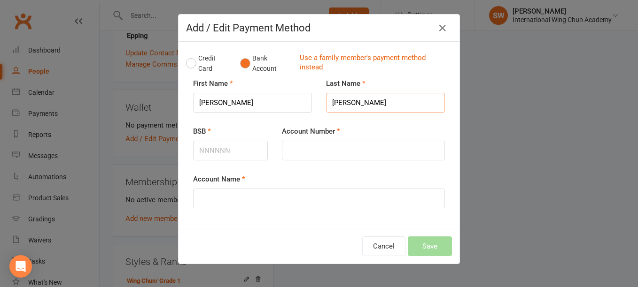
click at [351, 99] on input "[PERSON_NAME]" at bounding box center [385, 103] width 119 height 20
click at [225, 154] on input "BSB" at bounding box center [230, 151] width 75 height 20
type input "112879"
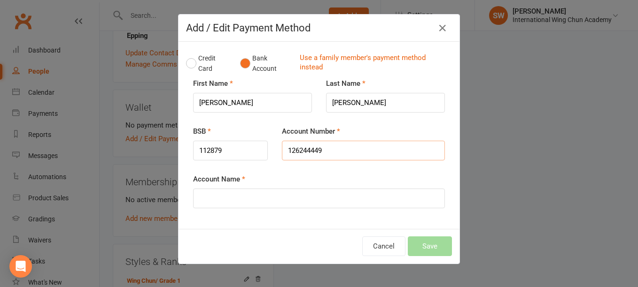
type input "126244449"
paste input "[PERSON_NAME]"
type input "j"
paste input "[PERSON_NAME]"
type input "[PERSON_NAME]"
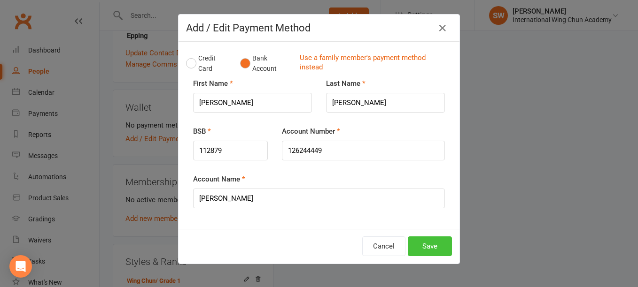
click at [424, 251] on button "Save" at bounding box center [430, 247] width 44 height 20
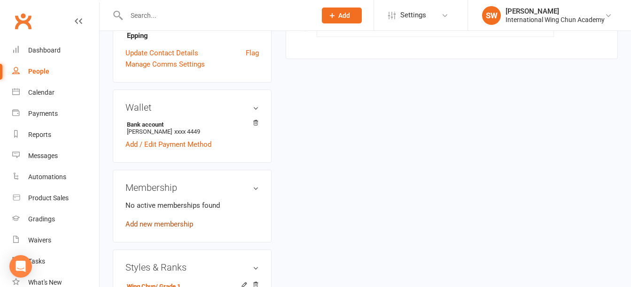
click at [166, 220] on link "Add new membership" at bounding box center [159, 224] width 68 height 8
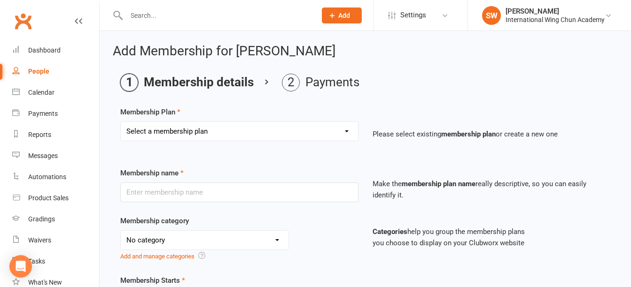
click at [303, 133] on select "Select a membership plan Sydney City - Basic Membership (3 mo. Minimum Term) [G…" at bounding box center [239, 131] width 237 height 19
select select "34"
click at [121, 122] on select "Select a membership plan Sydney City - Basic Membership (3 mo. Minimum Term) [G…" at bounding box center [239, 131] width 237 height 19
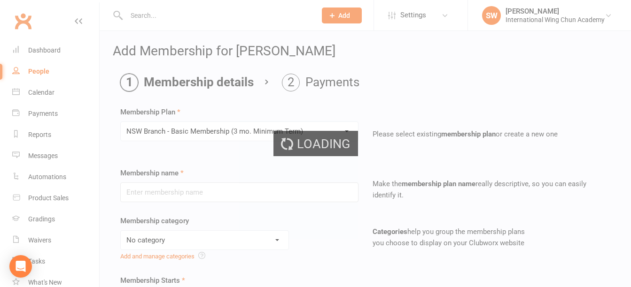
type input "NSW Branch - Basic Membership (3 mo. Minimum Term)"
select select "5"
type input "0"
type input "1"
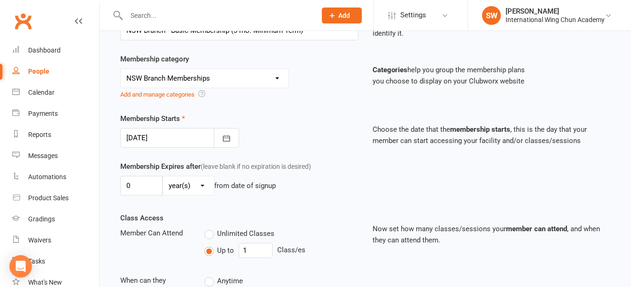
scroll to position [188, 0]
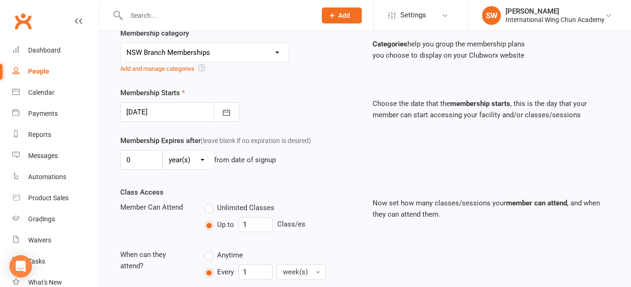
click at [156, 118] on div at bounding box center [179, 112] width 119 height 20
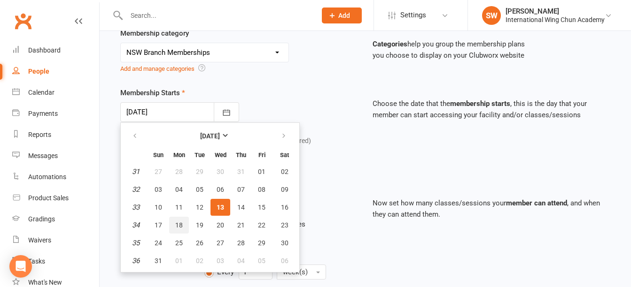
click at [179, 222] on span "18" at bounding box center [179, 226] width 8 height 8
type input "[DATE]"
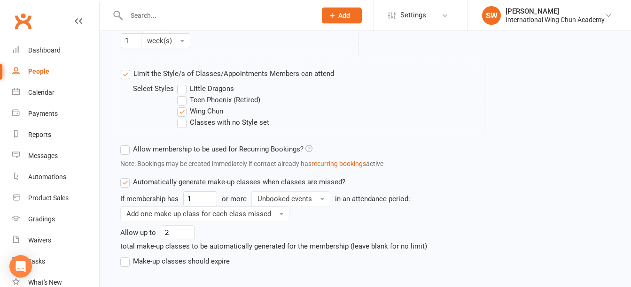
scroll to position [678, 0]
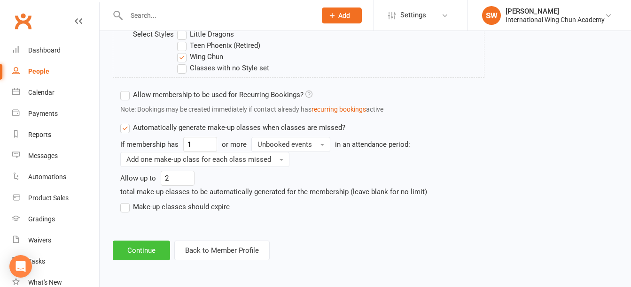
click at [135, 254] on button "Continue" at bounding box center [141, 251] width 57 height 20
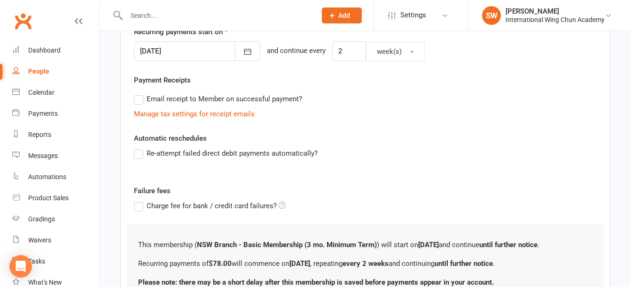
scroll to position [320, 0]
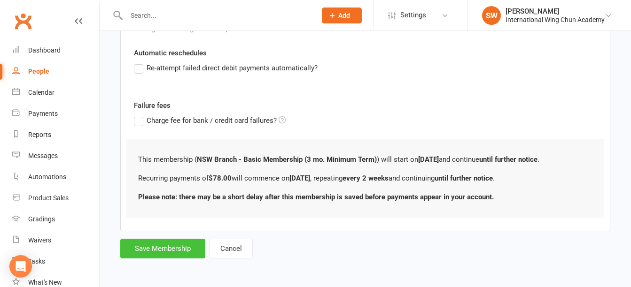
click at [166, 250] on button "Save Membership" at bounding box center [162, 249] width 85 height 20
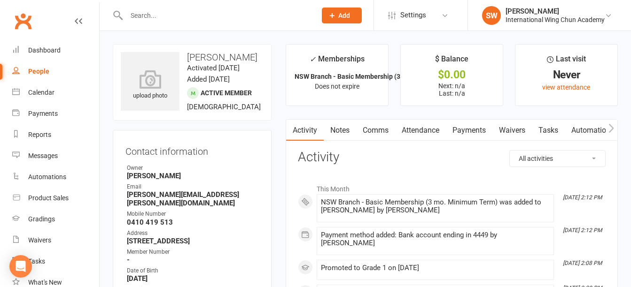
click at [469, 130] on link "Payments" at bounding box center [469, 131] width 47 height 22
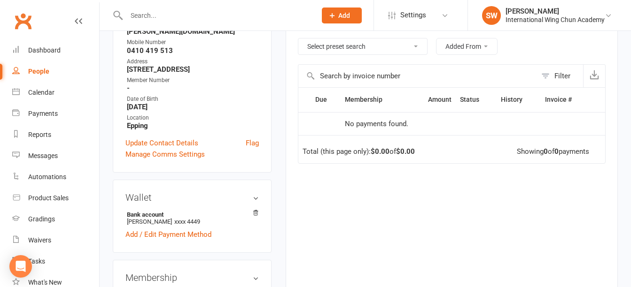
scroll to position [188, 0]
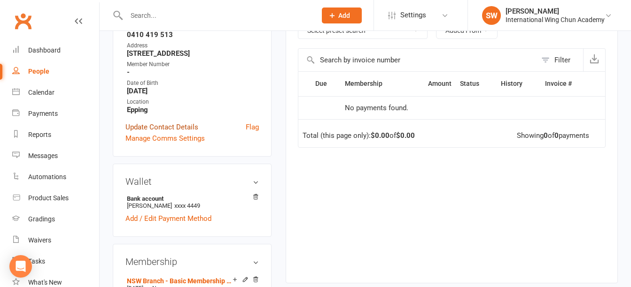
click at [174, 128] on link "Update Contact Details" at bounding box center [161, 127] width 73 height 11
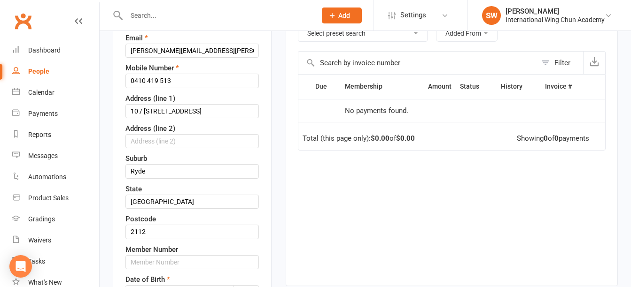
scroll to position [326, 0]
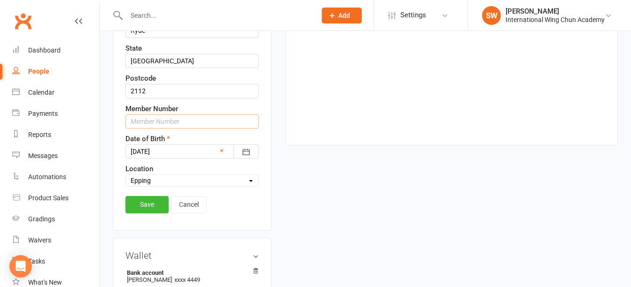
click at [167, 129] on input "text" at bounding box center [191, 122] width 133 height 14
click at [167, 129] on input "S16629" at bounding box center [191, 122] width 133 height 14
type input "S16629"
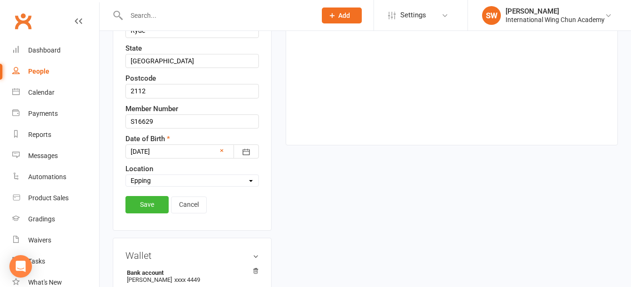
click at [153, 213] on link "Save" at bounding box center [146, 204] width 43 height 17
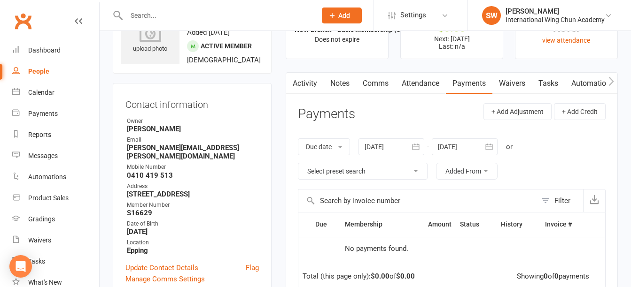
scroll to position [0, 0]
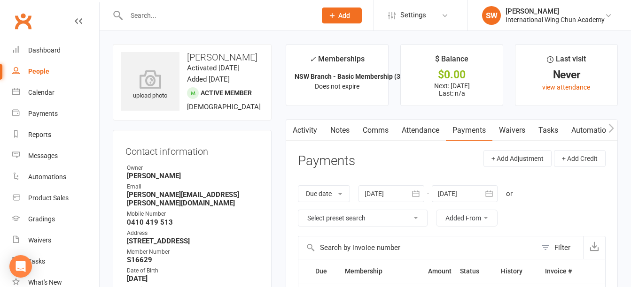
drag, startPoint x: 189, startPoint y: 58, endPoint x: 221, endPoint y: 278, distance: 222.2
click at [221, 278] on contact-information "upload photo [PERSON_NAME] Activated [DATE] Added [DATE] Active member [DEMOGRA…" at bounding box center [192, 194] width 159 height 301
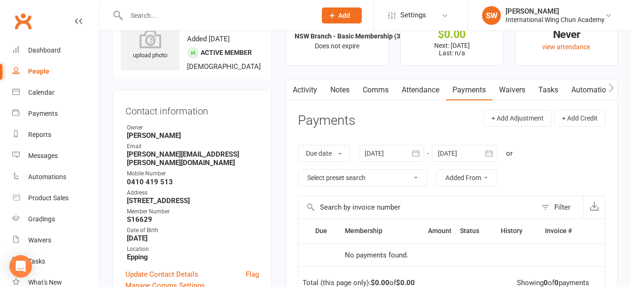
scroll to position [94, 0]
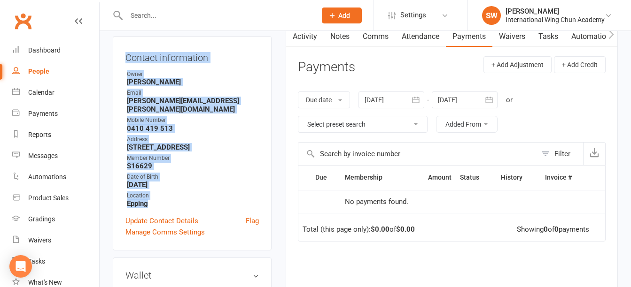
click at [154, 207] on strong "Epping" at bounding box center [193, 204] width 132 height 8
copy contact-information "[PERSON_NAME] Activated [DATE] Added [DATE] Active member [DEMOGRAPHIC_DATA] Co…"
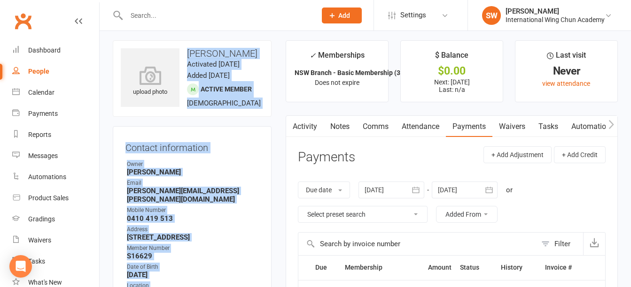
scroll to position [0, 0]
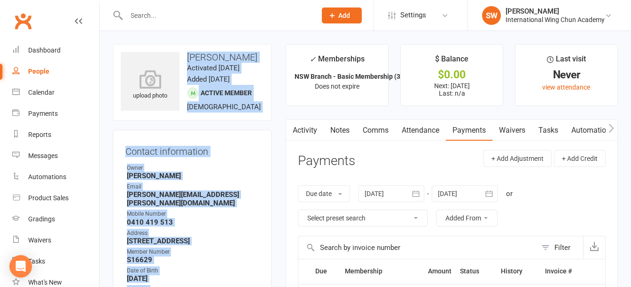
click at [264, 204] on div "Contact information Owner [PERSON_NAME] Email [PERSON_NAME][EMAIL_ADDRESS][PERS…" at bounding box center [192, 237] width 159 height 215
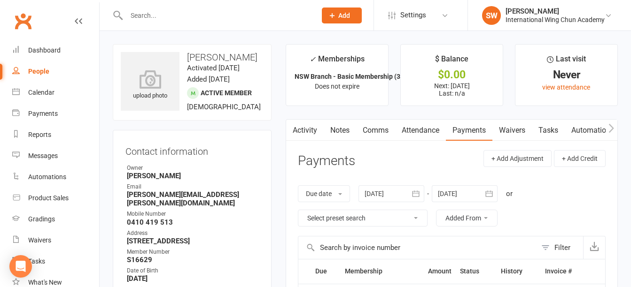
click at [348, 16] on span "Add" at bounding box center [344, 16] width 12 height 8
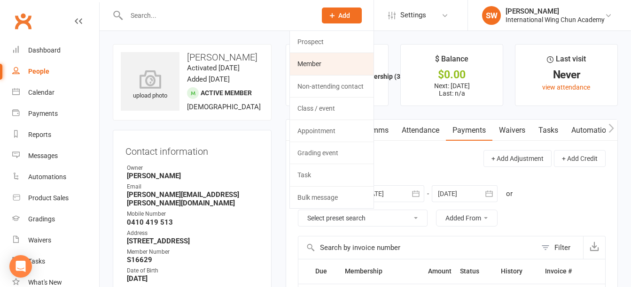
click at [342, 66] on link "Member" at bounding box center [332, 64] width 84 height 22
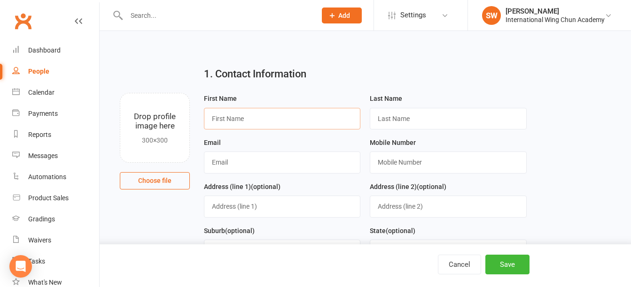
click at [305, 120] on input "text" at bounding box center [282, 119] width 156 height 22
type input "[PERSON_NAME]"
click at [302, 209] on input "text" at bounding box center [282, 207] width 156 height 22
type input "[STREET_ADDRESS]"
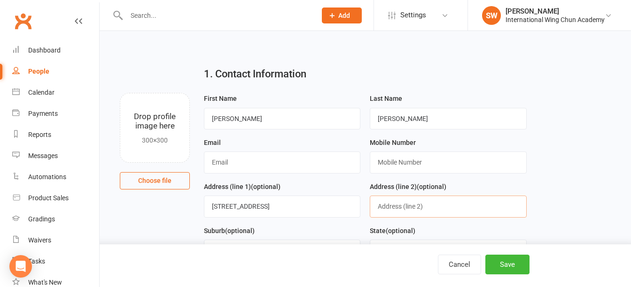
type input "W"
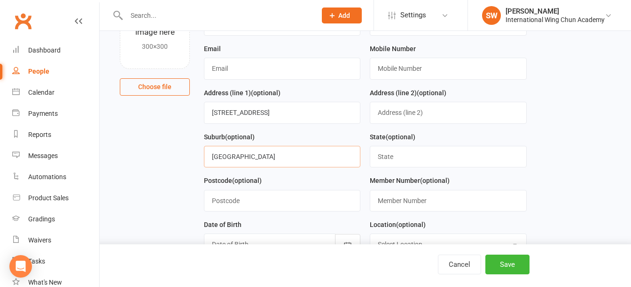
type input "[GEOGRAPHIC_DATA]"
click at [404, 161] on input "text" at bounding box center [448, 157] width 156 height 22
type input "[GEOGRAPHIC_DATA]"
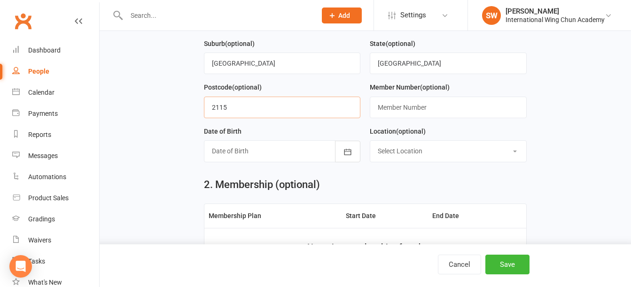
scroll to position [188, 0]
type input "2115"
click at [285, 155] on div at bounding box center [282, 151] width 156 height 22
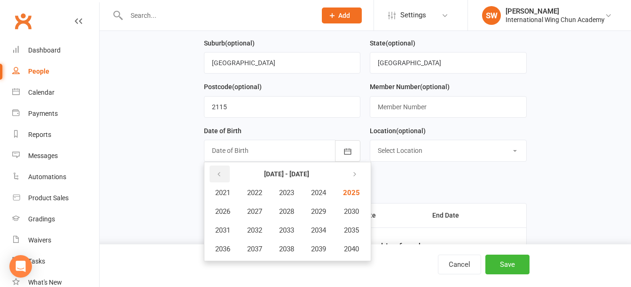
click at [216, 174] on icon "button" at bounding box center [219, 175] width 7 height 8
click at [326, 196] on span "1984" at bounding box center [318, 193] width 15 height 8
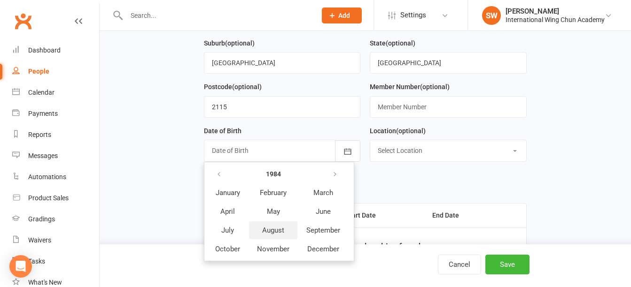
click at [282, 239] on button "August" at bounding box center [273, 231] width 48 height 18
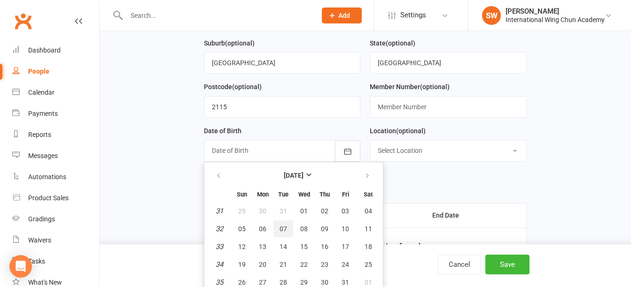
click at [285, 232] on span "07" at bounding box center [283, 229] width 8 height 8
type input "[DATE]"
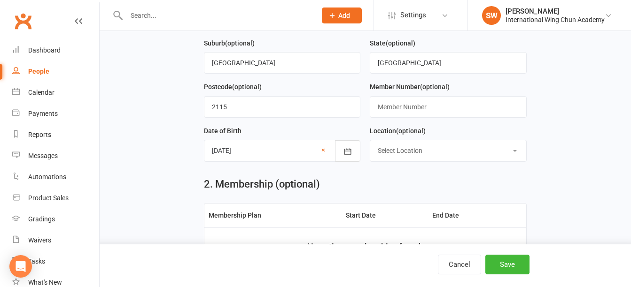
click at [414, 155] on select "Select Location [GEOGRAPHIC_DATA] [GEOGRAPHIC_DATA] [GEOGRAPHIC_DATA] [GEOGRAPH…" at bounding box center [447, 150] width 155 height 21
select select "2"
click at [370, 143] on select "Select Location [GEOGRAPHIC_DATA] [GEOGRAPHIC_DATA] [GEOGRAPHIC_DATA] [GEOGRAPH…" at bounding box center [447, 150] width 155 height 21
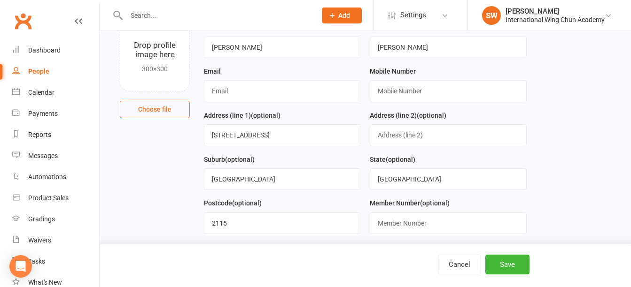
scroll to position [47, 0]
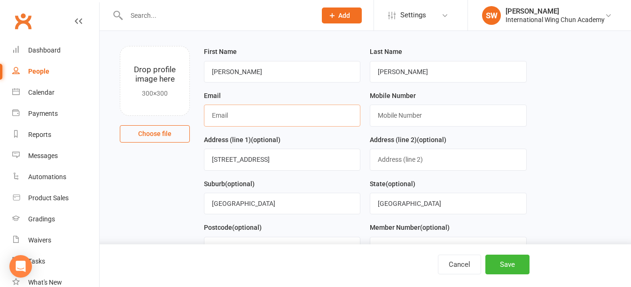
click at [287, 120] on input "text" at bounding box center [282, 116] width 156 height 22
paste input "[EMAIL_ADDRESS][DOMAIN_NAME]"
type input "[EMAIL_ADDRESS][DOMAIN_NAME]"
click at [397, 106] on input "text" at bounding box center [448, 116] width 156 height 22
paste input "0409 157 789"
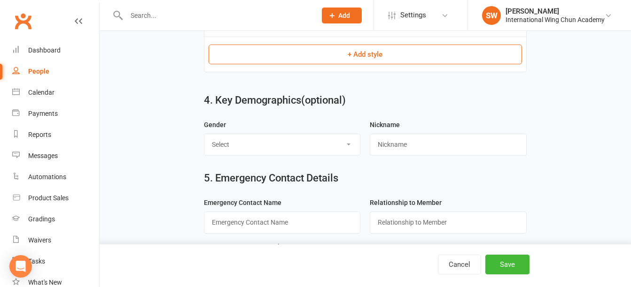
scroll to position [564, 0]
type input "0409 157 789"
click at [322, 150] on select "Select [DEMOGRAPHIC_DATA] [DEMOGRAPHIC_DATA] Not Specified" at bounding box center [281, 143] width 155 height 21
select select "[DEMOGRAPHIC_DATA]"
click at [204, 137] on select "Select [DEMOGRAPHIC_DATA] [DEMOGRAPHIC_DATA] Not Specified" at bounding box center [281, 143] width 155 height 21
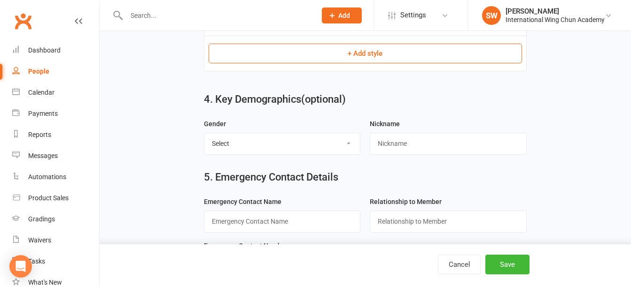
scroll to position [705, 0]
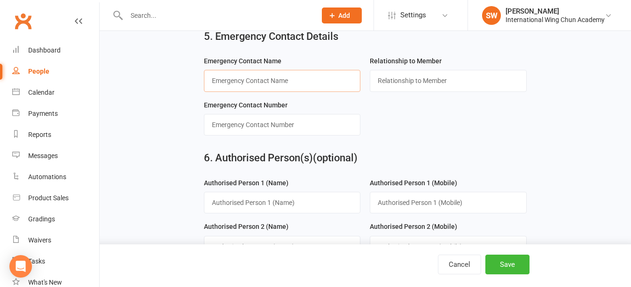
click at [296, 86] on input "text" at bounding box center [282, 81] width 156 height 22
paste input "[PERSON_NAME]"
type input "[PERSON_NAME]"
click at [413, 80] on input "text" at bounding box center [448, 81] width 156 height 22
type input "Spouse"
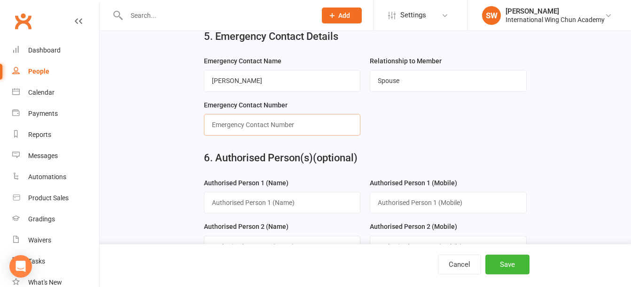
paste input "0466 542 301"
type input "0466 542 301"
click at [503, 264] on button "Save" at bounding box center [507, 265] width 44 height 20
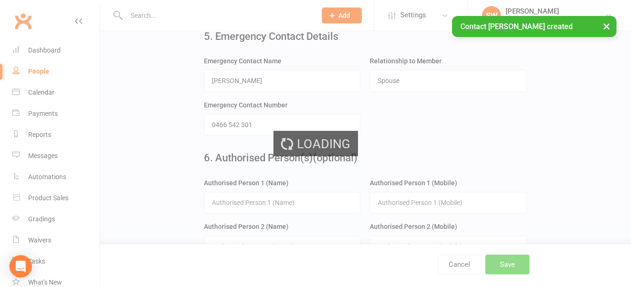
scroll to position [0, 0]
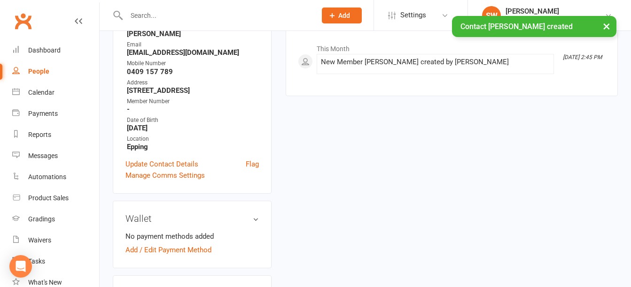
scroll to position [141, 0]
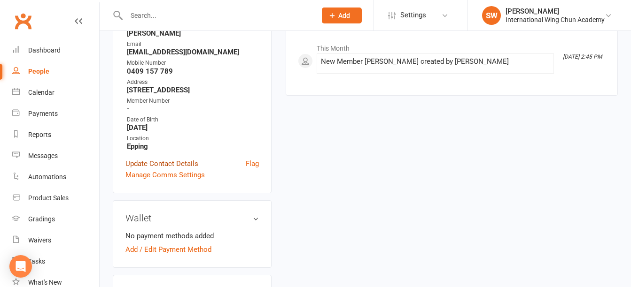
click at [161, 165] on link "Update Contact Details" at bounding box center [161, 163] width 73 height 11
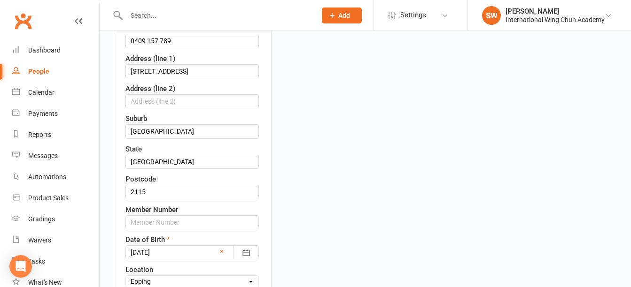
scroll to position [232, 0]
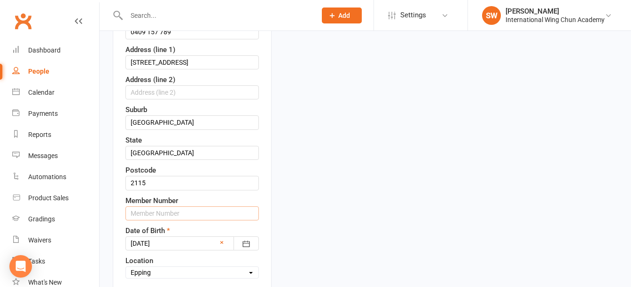
click at [155, 217] on input "text" at bounding box center [191, 214] width 133 height 14
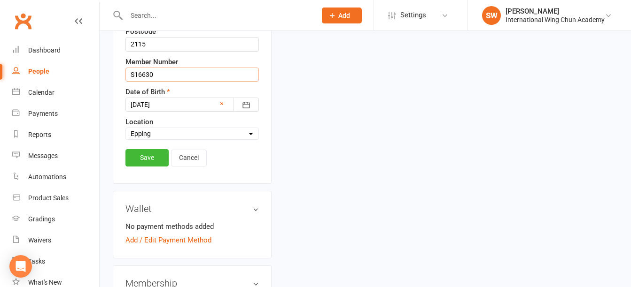
scroll to position [373, 0]
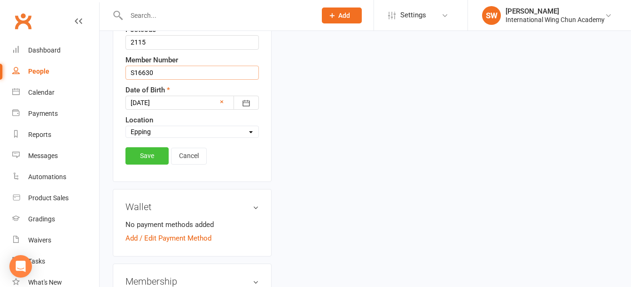
type input "S16630"
click at [154, 154] on link "Save" at bounding box center [146, 155] width 43 height 17
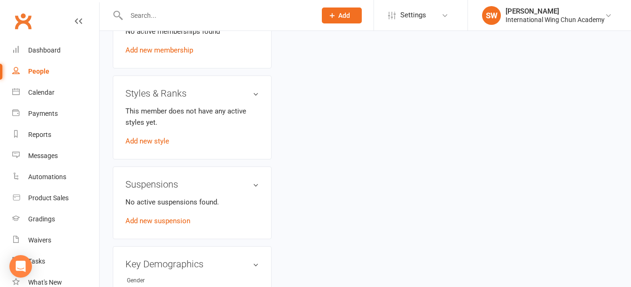
scroll to position [420, 0]
click at [148, 143] on link "Add new style" at bounding box center [147, 142] width 44 height 8
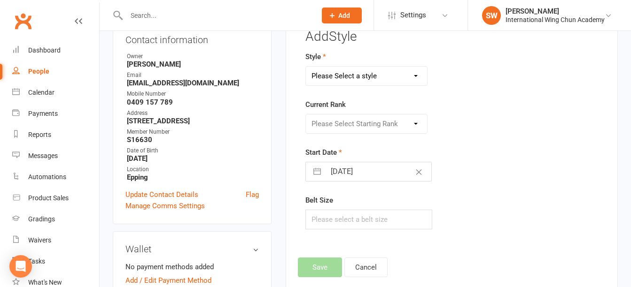
scroll to position [72, 0]
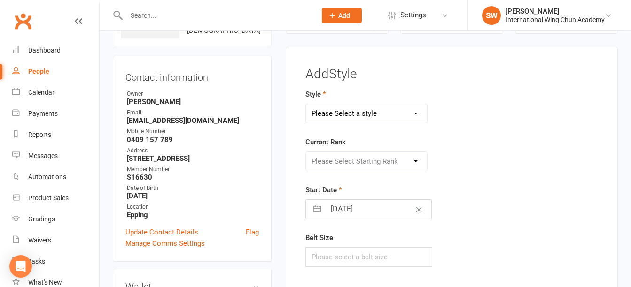
click at [382, 113] on select "Please Select a style Little Dragons Teen Phoenix (Retired) [PERSON_NAME]" at bounding box center [366, 113] width 121 height 19
select select "3062"
click at [306, 104] on select "Please Select a style Little Dragons Teen Phoenix (Retired) [PERSON_NAME]" at bounding box center [366, 113] width 121 height 19
click at [364, 165] on select "Please Select Starting Rank Grade 1 Grade 2 Grade 3 Grade 4 Pre-Level 1 Level 1…" at bounding box center [366, 161] width 121 height 19
select select "33913"
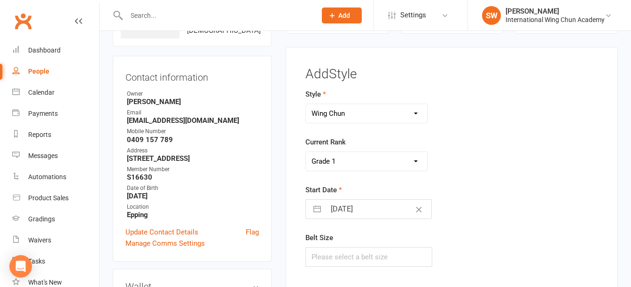
click at [306, 152] on select "Please Select Starting Rank Grade 1 Grade 2 Grade 3 Grade 4 Pre-Level 1 Level 1…" at bounding box center [366, 161] width 121 height 19
click at [357, 204] on input "[DATE]" at bounding box center [379, 209] width 106 height 19
select select "6"
select select "2025"
select select "7"
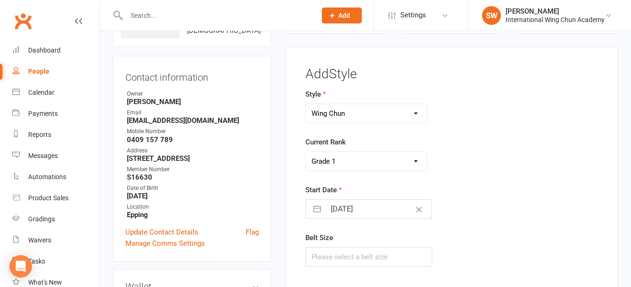
select select "2025"
select select "8"
select select "2025"
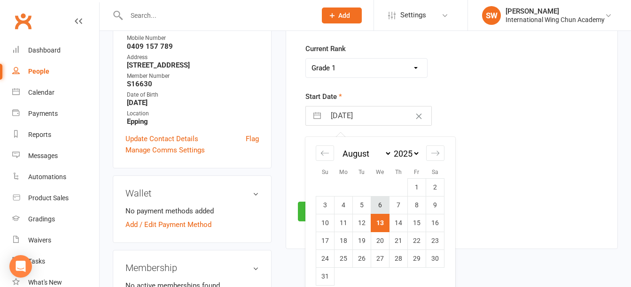
scroll to position [166, 0]
click at [347, 237] on td "18" at bounding box center [343, 241] width 18 height 18
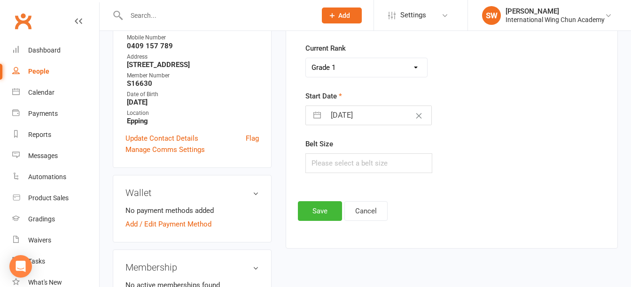
type input "[DATE]"
click at [328, 218] on button "Save" at bounding box center [320, 212] width 44 height 20
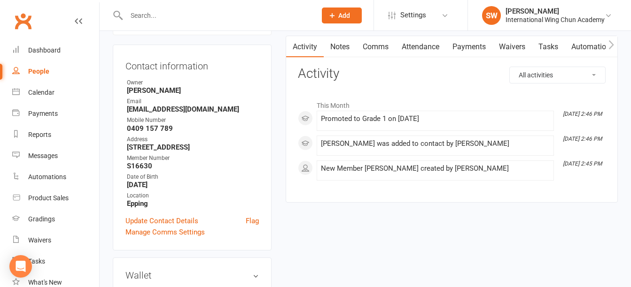
scroll to position [47, 0]
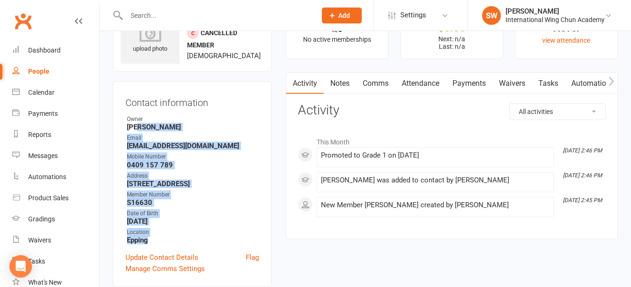
drag, startPoint x: 153, startPoint y: 242, endPoint x: 143, endPoint y: 124, distance: 118.8
click at [142, 124] on ul "Owner [PERSON_NAME] Email [EMAIL_ADDRESS][DOMAIN_NAME] Mobile Number [PHONE_NUM…" at bounding box center [191, 180] width 133 height 130
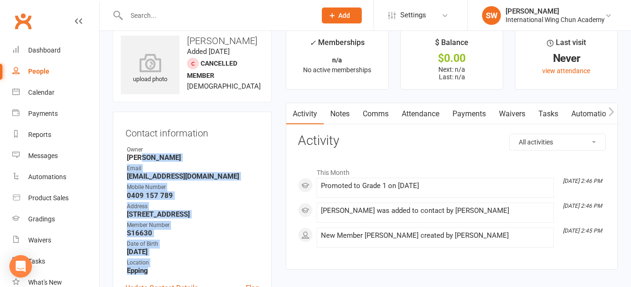
scroll to position [0, 0]
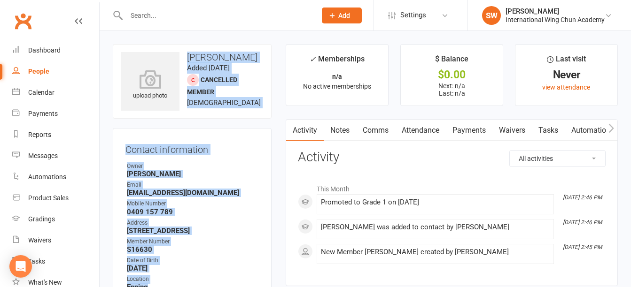
click at [189, 55] on h3 "[PERSON_NAME]" at bounding box center [192, 57] width 143 height 10
copy contact-information "[PERSON_NAME] Added [DATE] Cancelled member [DEMOGRAPHIC_DATA] Contact informat…"
click at [227, 178] on strong "[PERSON_NAME]" at bounding box center [193, 174] width 132 height 8
click at [232, 136] on div "Contact information Owner [PERSON_NAME] Email [EMAIL_ADDRESS][DOMAIN_NAME] Mobi…" at bounding box center [192, 231] width 159 height 206
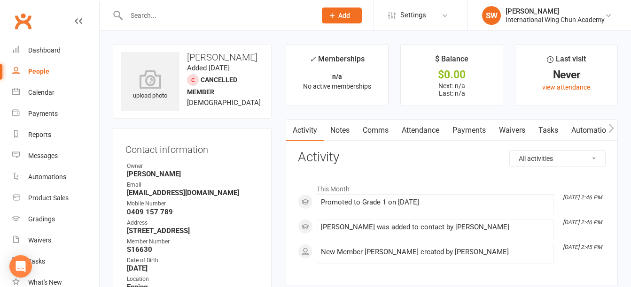
drag, startPoint x: 189, startPoint y: 56, endPoint x: 241, endPoint y: 233, distance: 183.8
click at [241, 233] on contact-information "upload photo [PERSON_NAME] Added [DATE] Cancelled member [DEMOGRAPHIC_DATA] Con…" at bounding box center [192, 189] width 159 height 290
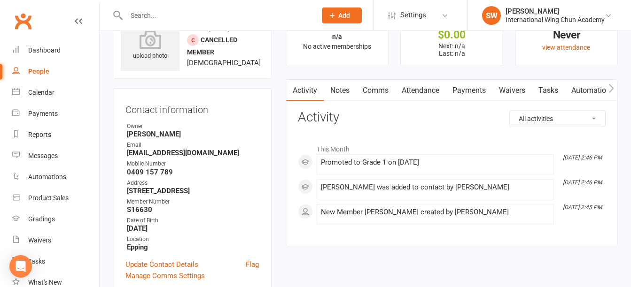
scroll to position [94, 0]
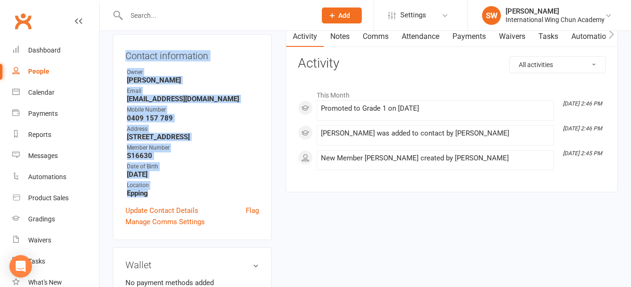
click at [152, 197] on strong "Epping" at bounding box center [193, 193] width 132 height 8
copy contact-information "[PERSON_NAME] Added [DATE] Cancelled member [DEMOGRAPHIC_DATA] Contact informat…"
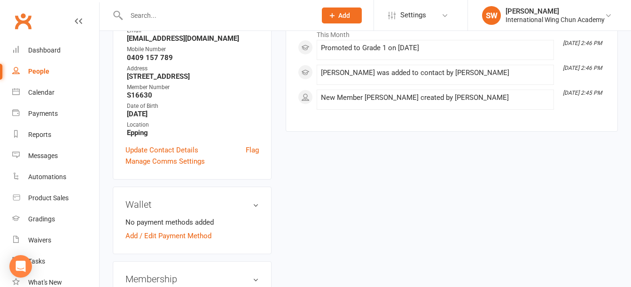
scroll to position [282, 0]
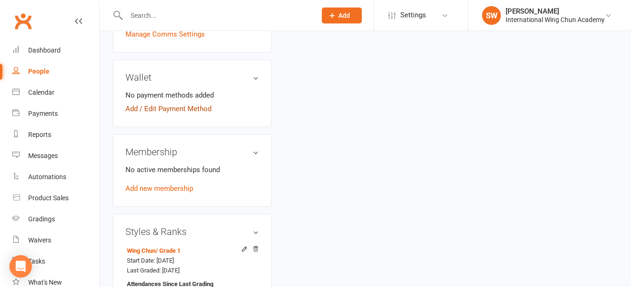
click at [191, 111] on link "Add / Edit Payment Method" at bounding box center [168, 108] width 86 height 11
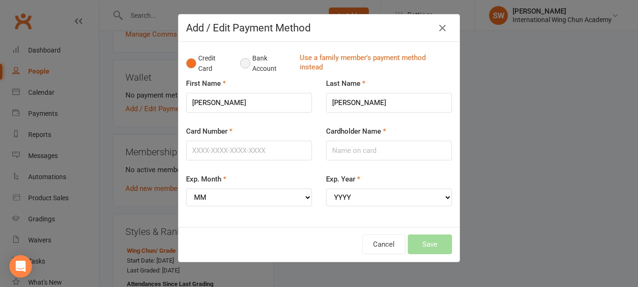
click at [240, 66] on button "Bank Account" at bounding box center [266, 63] width 52 height 29
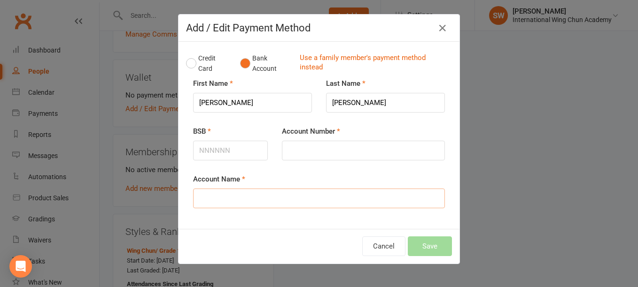
click at [237, 197] on input "Account Name" at bounding box center [319, 199] width 252 height 20
type input "[PERSON_NAME]"
type input "062210"
type input "10116989"
click at [436, 244] on button "Save" at bounding box center [430, 247] width 44 height 20
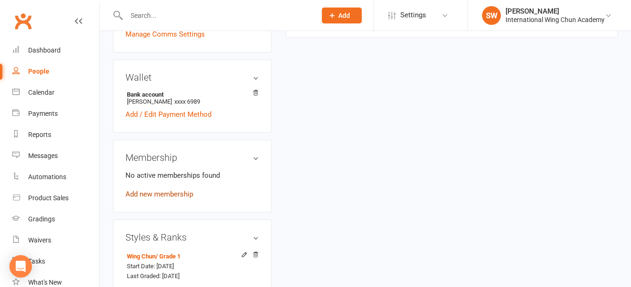
click at [177, 194] on link "Add new membership" at bounding box center [159, 194] width 68 height 8
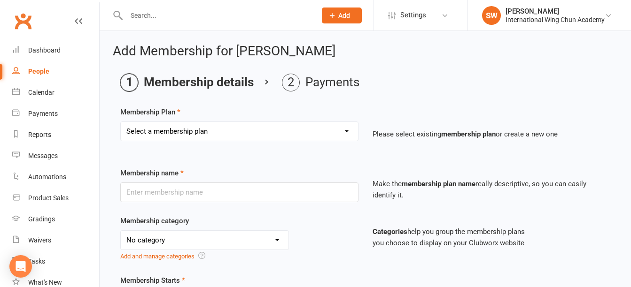
click at [349, 132] on select "Select a membership plan Sydney City - Basic Membership (3 mo. Minimum Term) [G…" at bounding box center [239, 131] width 237 height 19
click at [431, 80] on ol "Membership details Payments" at bounding box center [365, 83] width 490 height 18
click at [348, 129] on select "Select a membership plan Sydney City - Basic Membership (3 mo. Minimum Term) [G…" at bounding box center [239, 131] width 237 height 19
select select "37"
click at [121, 122] on select "Select a membership plan Sydney City - Basic Membership (3 mo. Minimum Term) [G…" at bounding box center [239, 131] width 237 height 19
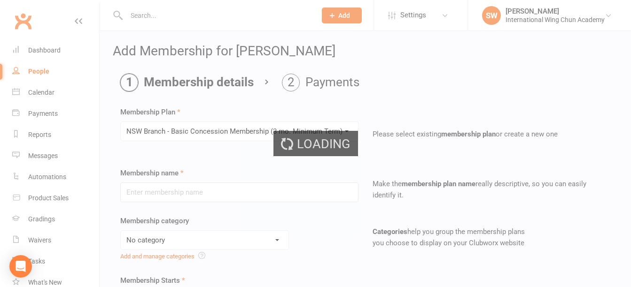
type input "NSW Branch - Basic Concession Membership (3 mo. Minimum Term)"
select select "5"
type input "0"
type input "1"
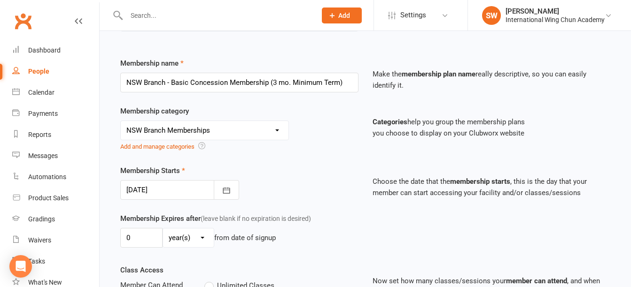
scroll to position [188, 0]
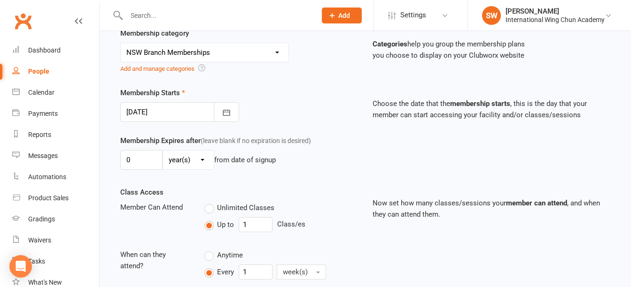
click at [176, 110] on div at bounding box center [179, 112] width 119 height 20
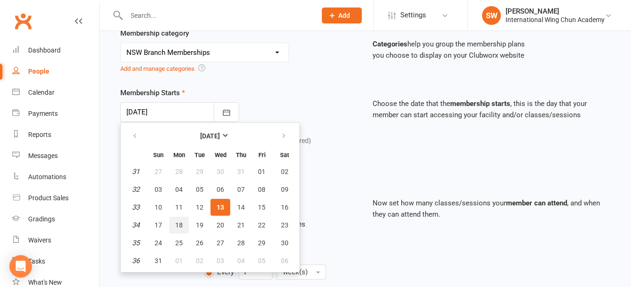
click at [179, 227] on span "18" at bounding box center [179, 226] width 8 height 8
type input "[DATE]"
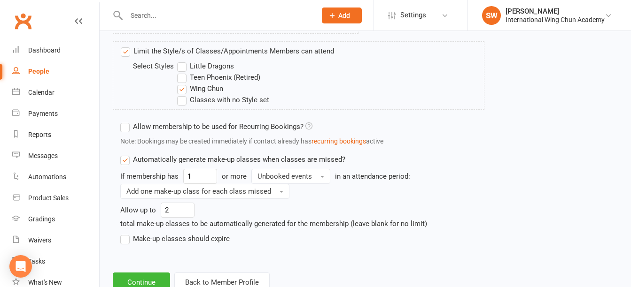
scroll to position [678, 0]
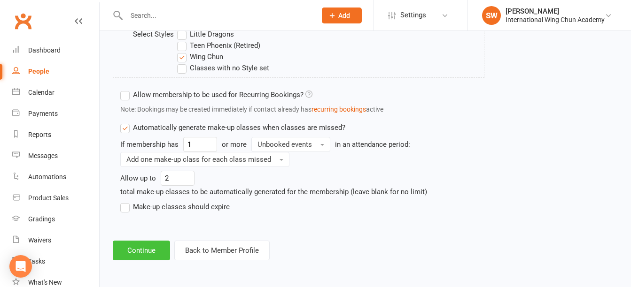
click at [140, 252] on button "Continue" at bounding box center [141, 251] width 57 height 20
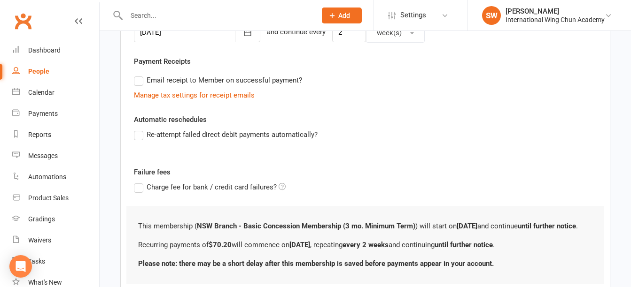
scroll to position [332, 0]
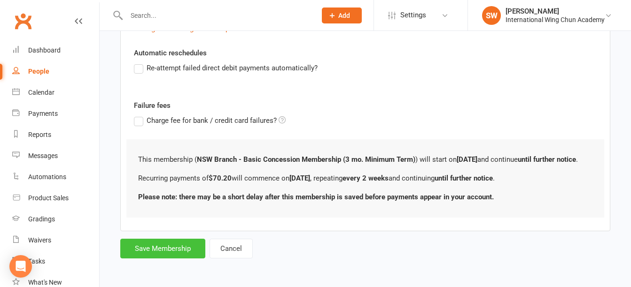
click at [155, 252] on button "Save Membership" at bounding box center [162, 249] width 85 height 20
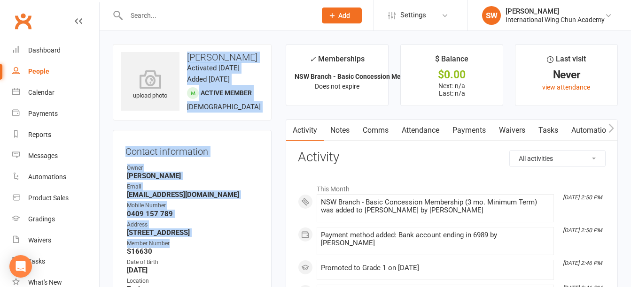
drag, startPoint x: 188, startPoint y: 56, endPoint x: 248, endPoint y: 258, distance: 210.3
click at [248, 257] on contact-information "upload photo [PERSON_NAME] Activated [DATE] Added [DATE] Active member [DEMOGRA…" at bounding box center [192, 190] width 159 height 292
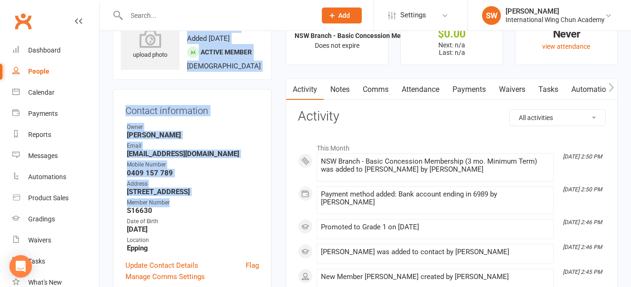
scroll to position [94, 0]
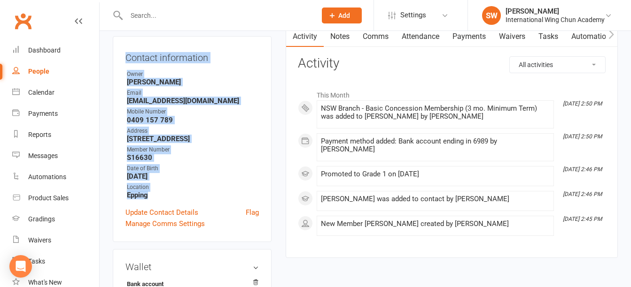
click at [157, 200] on strong "Epping" at bounding box center [193, 195] width 132 height 8
copy contact-information "[PERSON_NAME] Activated [DATE] Added [DATE] Active member [DEMOGRAPHIC_DATA] Co…"
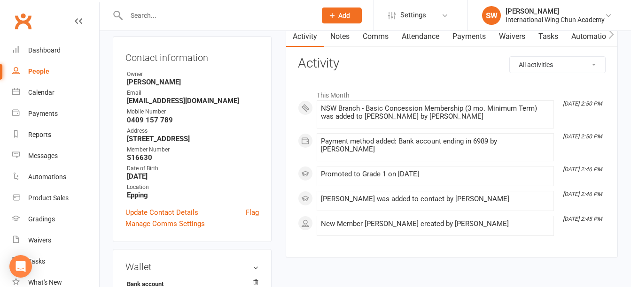
click at [283, 230] on main "✓ Memberships NSW Branch - Basic Concession Membership (... Does not expire $ B…" at bounding box center [452, 109] width 346 height 318
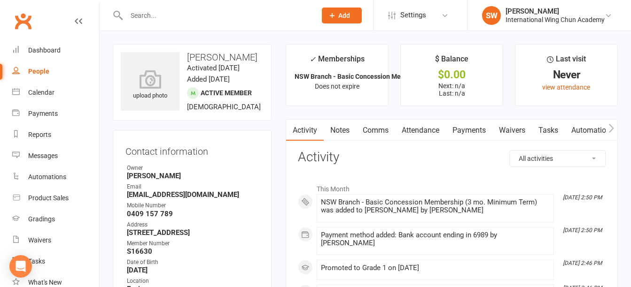
click at [248, 15] on input "text" at bounding box center [217, 15] width 186 height 13
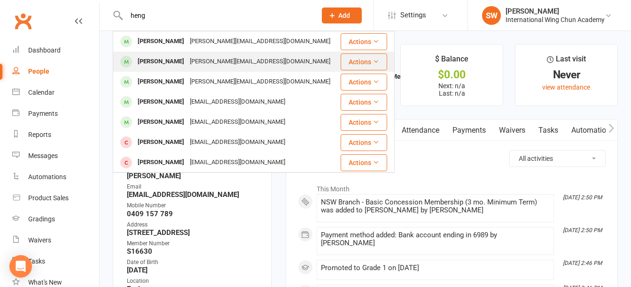
type input "heng"
click at [263, 63] on div "[PERSON_NAME] [PERSON_NAME][EMAIL_ADDRESS][DOMAIN_NAME]" at bounding box center [226, 61] width 225 height 19
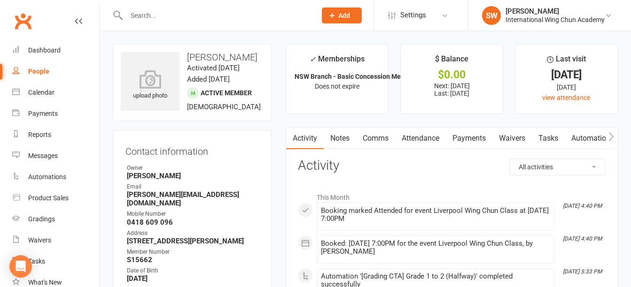
click at [486, 140] on link "Payments" at bounding box center [469, 139] width 47 height 22
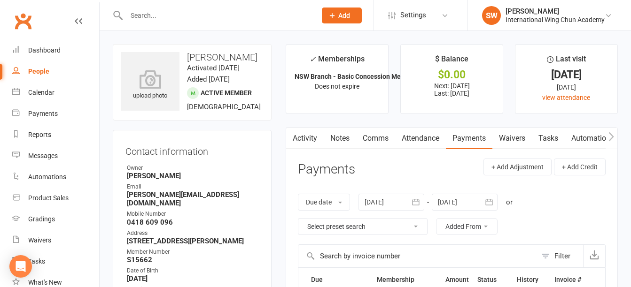
scroll to position [188, 0]
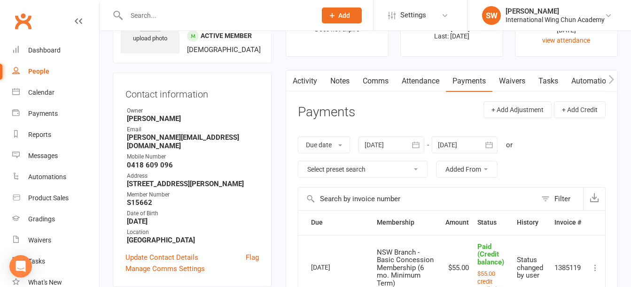
scroll to position [47, 0]
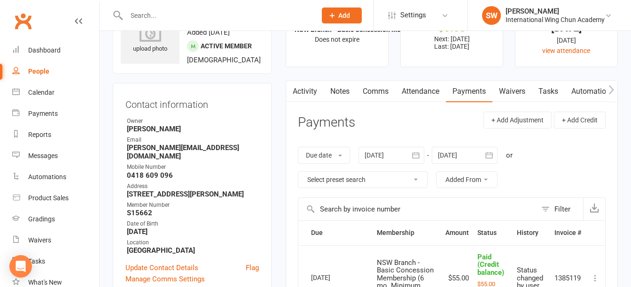
click at [463, 149] on div at bounding box center [465, 155] width 66 height 17
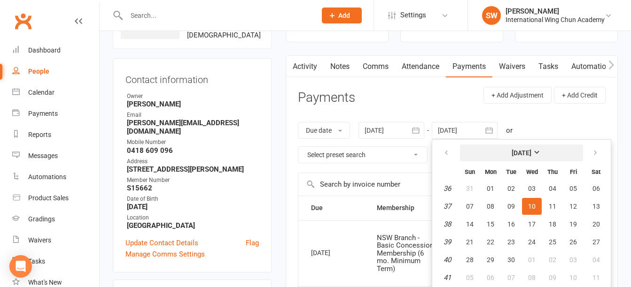
click at [531, 156] on strong "[DATE]" at bounding box center [522, 153] width 20 height 8
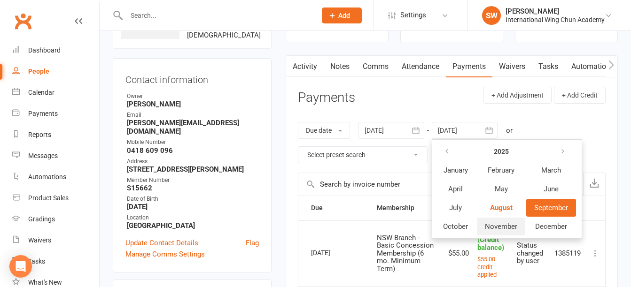
click at [515, 224] on span "November" at bounding box center [501, 227] width 32 height 8
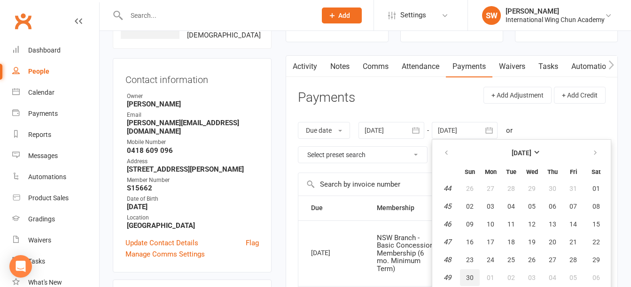
click at [471, 276] on span "30" at bounding box center [470, 278] width 8 height 8
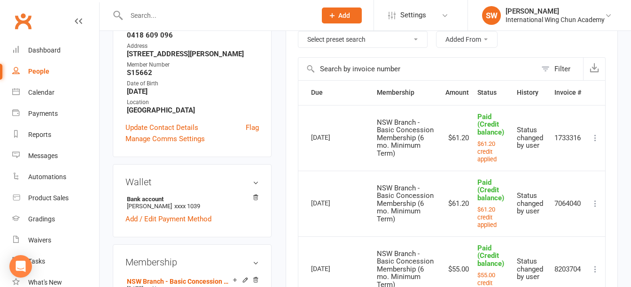
scroll to position [166, 0]
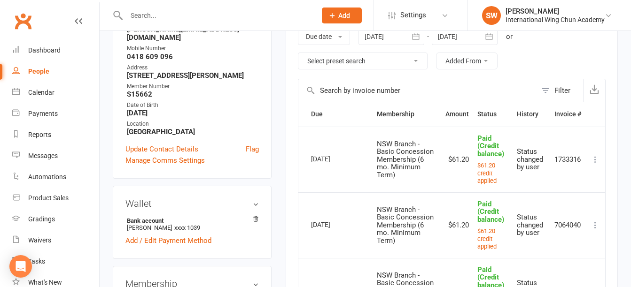
click at [462, 37] on div at bounding box center [465, 36] width 66 height 17
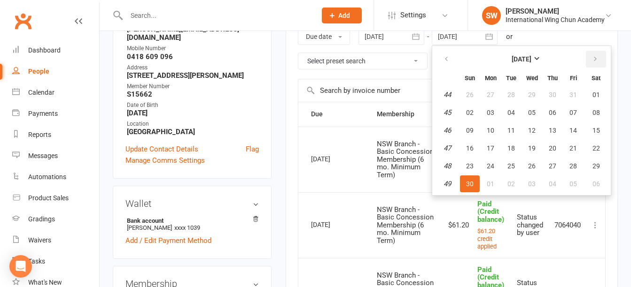
click at [595, 59] on icon "button" at bounding box center [595, 59] width 7 height 8
click at [470, 187] on span "04" at bounding box center [470, 184] width 8 height 8
type input "04 Jan 2026"
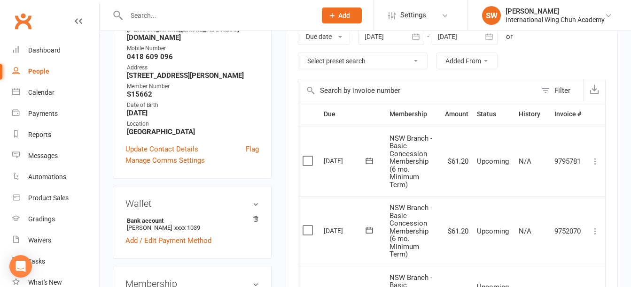
scroll to position [354, 0]
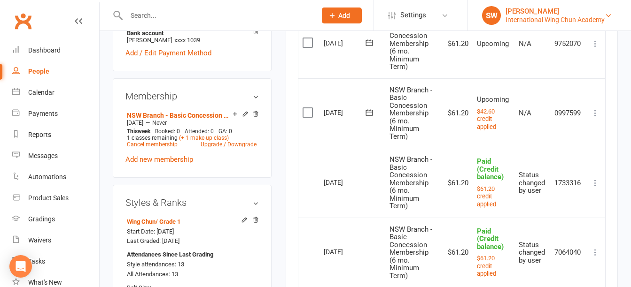
click at [574, 16] on div "International Wing Chun Academy" at bounding box center [554, 20] width 99 height 8
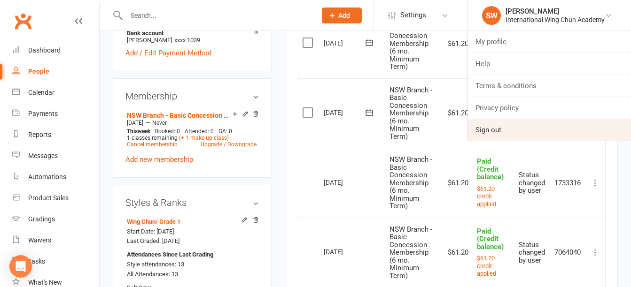
click at [516, 126] on link "Sign out" at bounding box center [549, 130] width 163 height 22
